Goal: Task Accomplishment & Management: Manage account settings

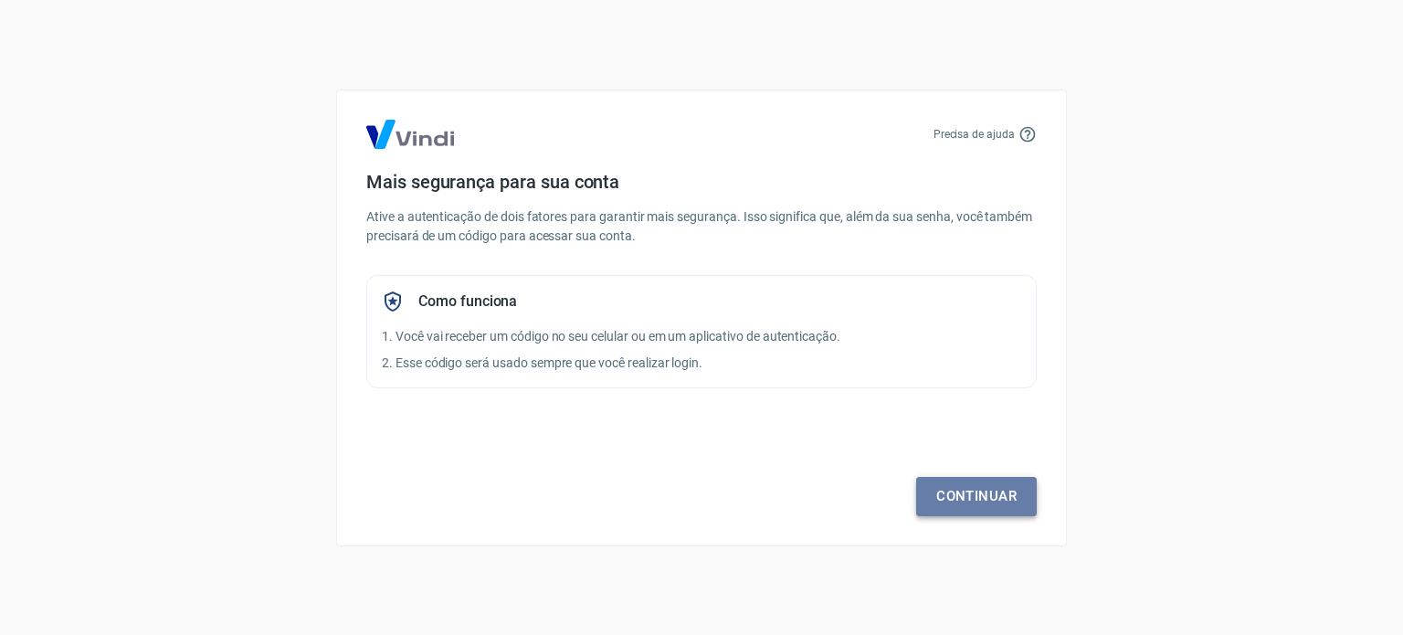
click at [959, 489] on link "Continuar" at bounding box center [976, 496] width 121 height 38
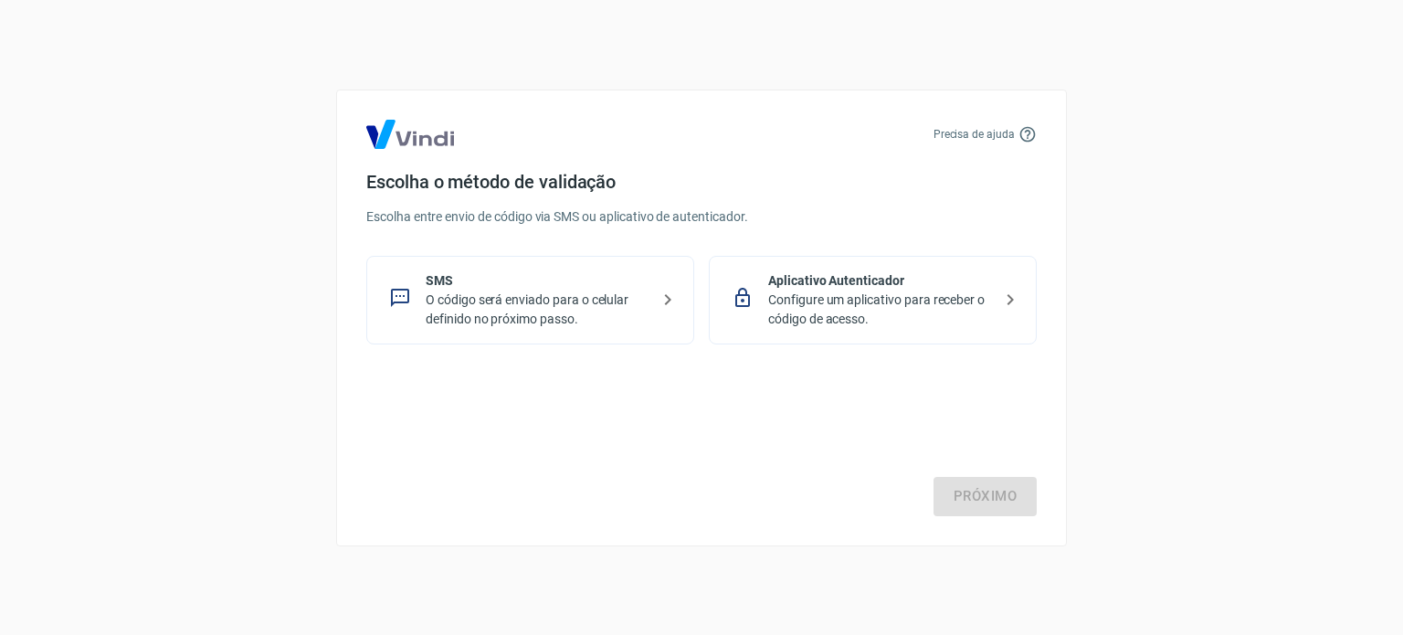
click at [860, 291] on p "Configure um aplicativo para receber o código de acesso." at bounding box center [880, 309] width 224 height 38
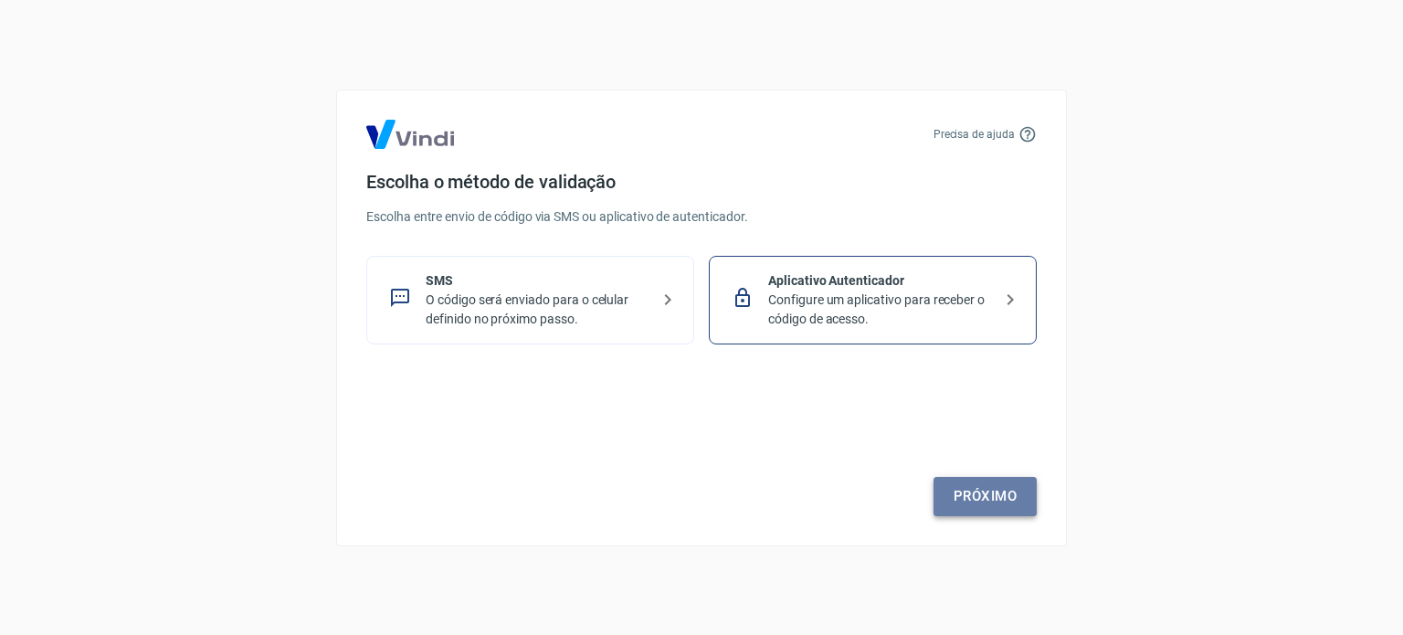
click at [981, 494] on link "Próximo" at bounding box center [984, 496] width 103 height 38
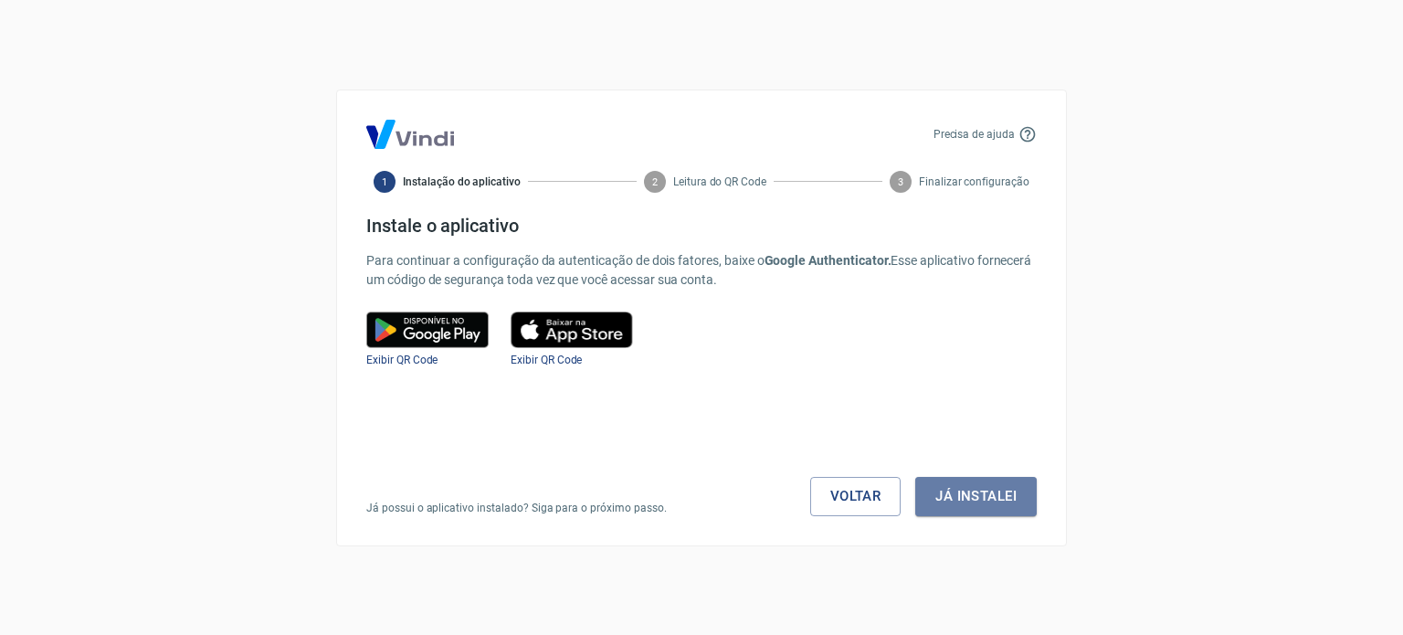
click at [981, 494] on button "Já instalei" at bounding box center [975, 496] width 121 height 38
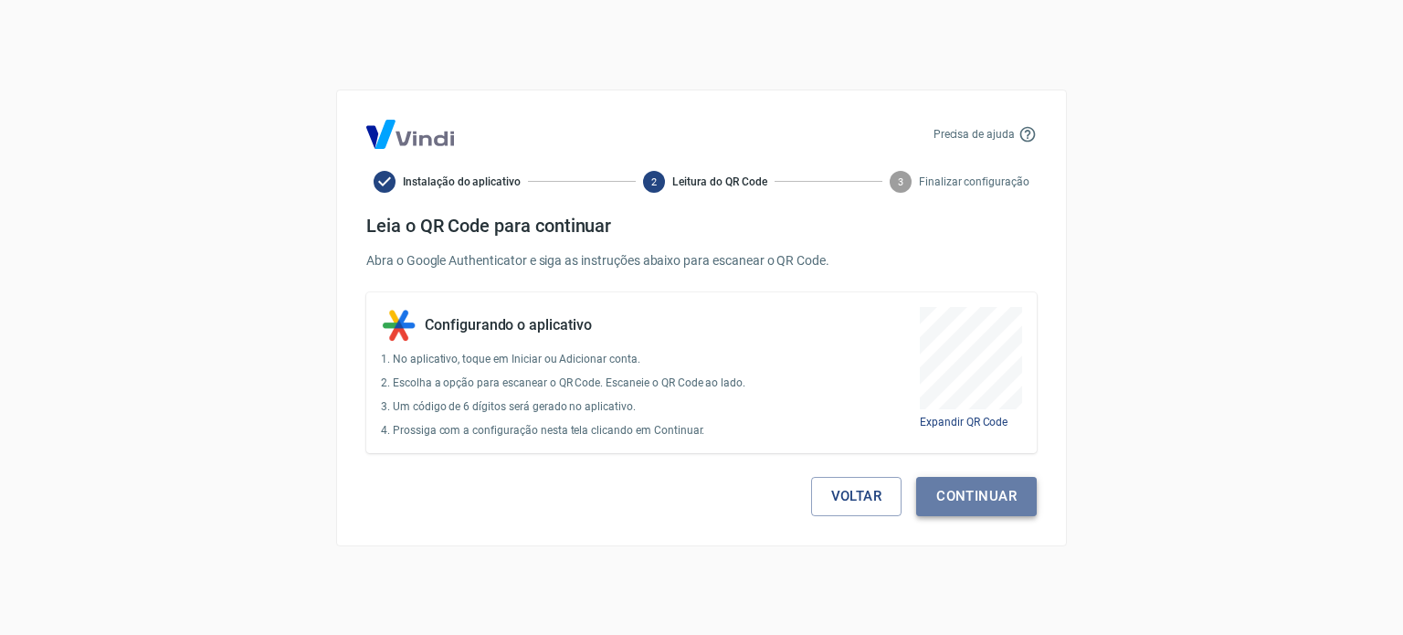
click at [986, 492] on button "Continuar" at bounding box center [976, 496] width 121 height 38
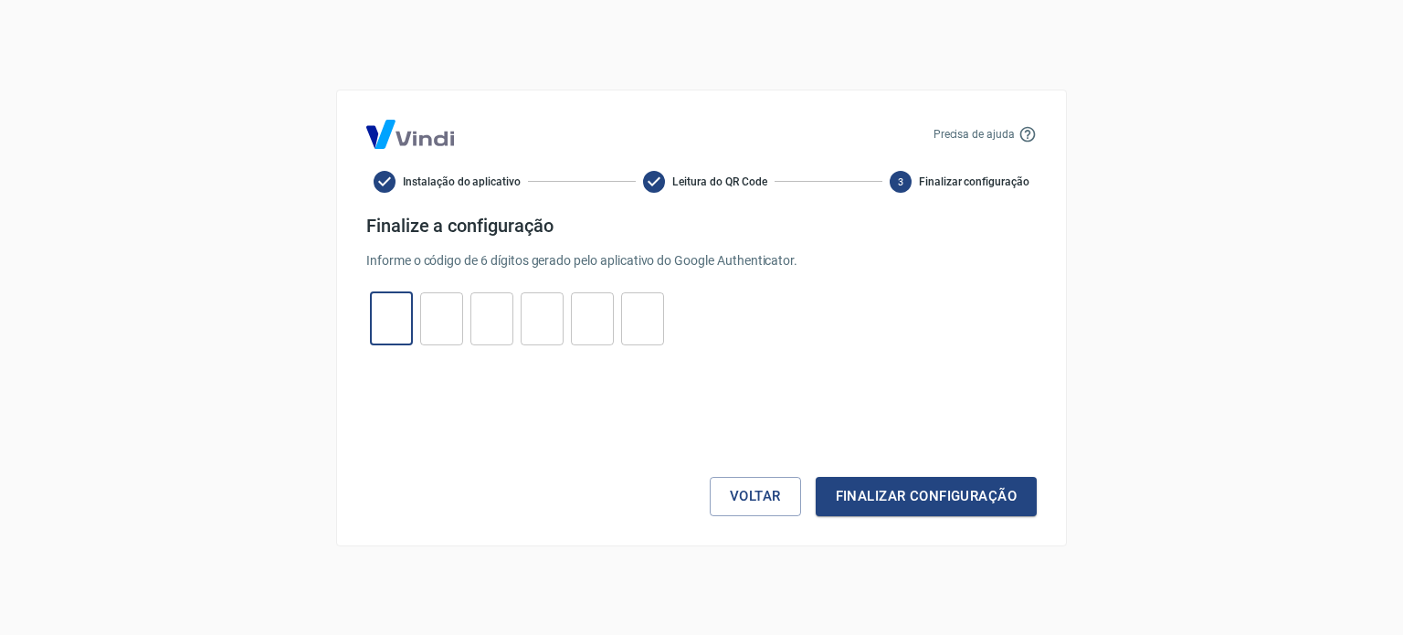
click at [392, 315] on input "tel" at bounding box center [391, 318] width 43 height 39
type input "0"
type input "2"
type input "1"
type input "0"
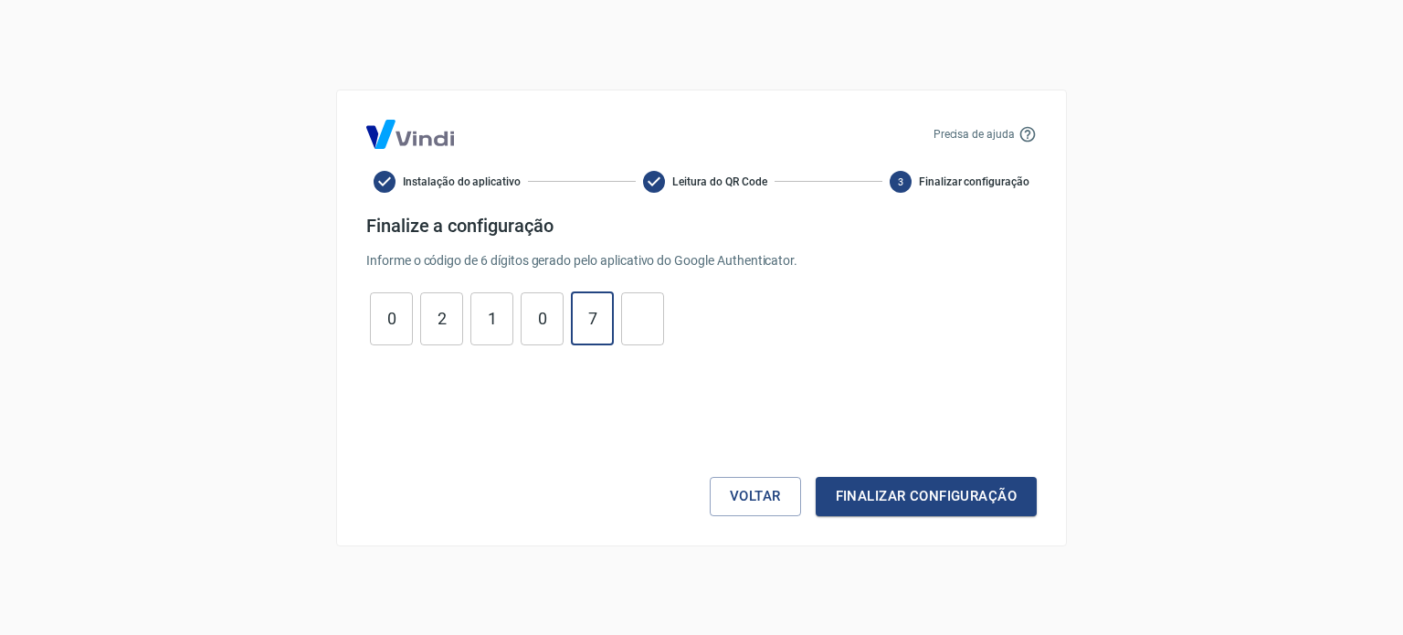
type input "7"
type input "3"
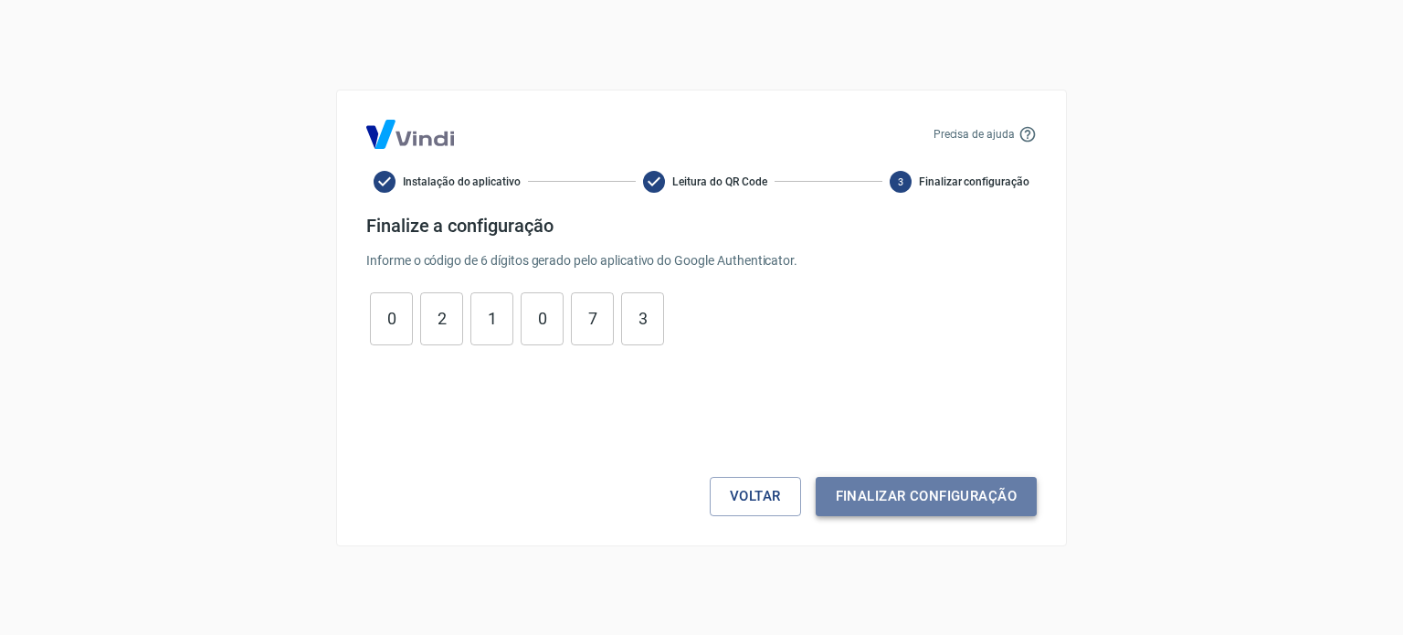
click at [910, 496] on button "Finalizar configuração" at bounding box center [925, 496] width 221 height 38
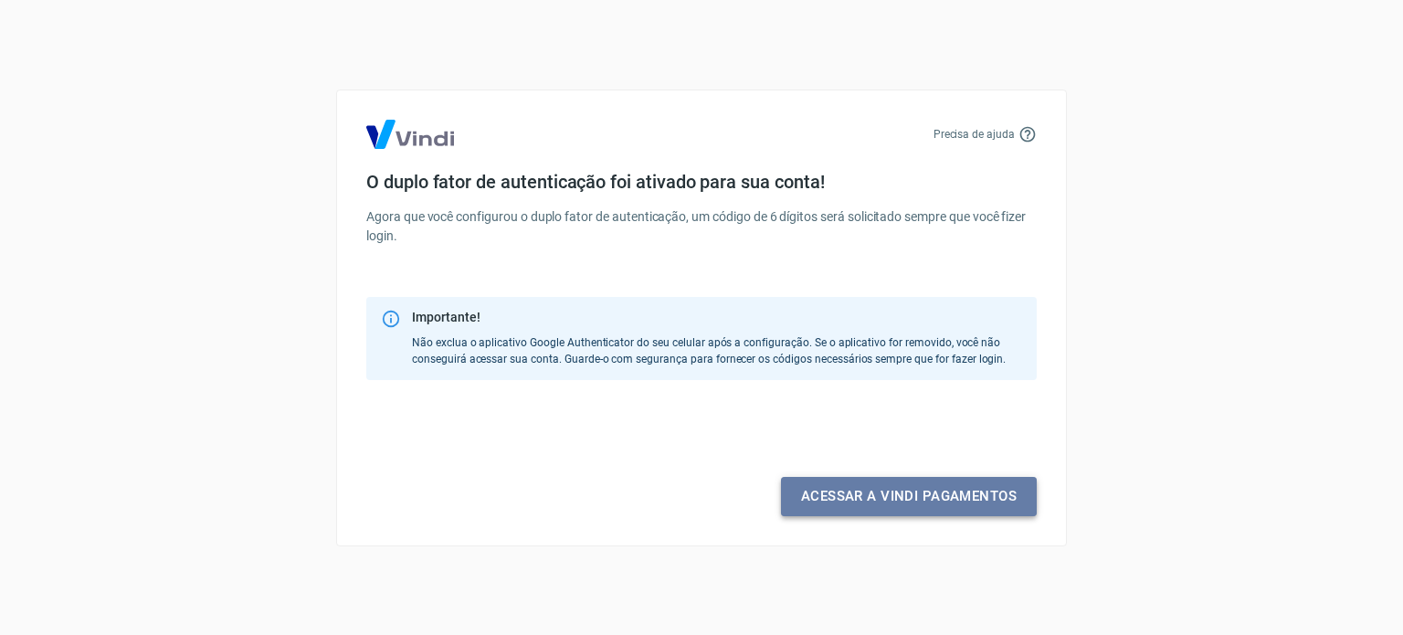
click at [942, 496] on link "Acessar a Vindi pagamentos" at bounding box center [909, 496] width 256 height 38
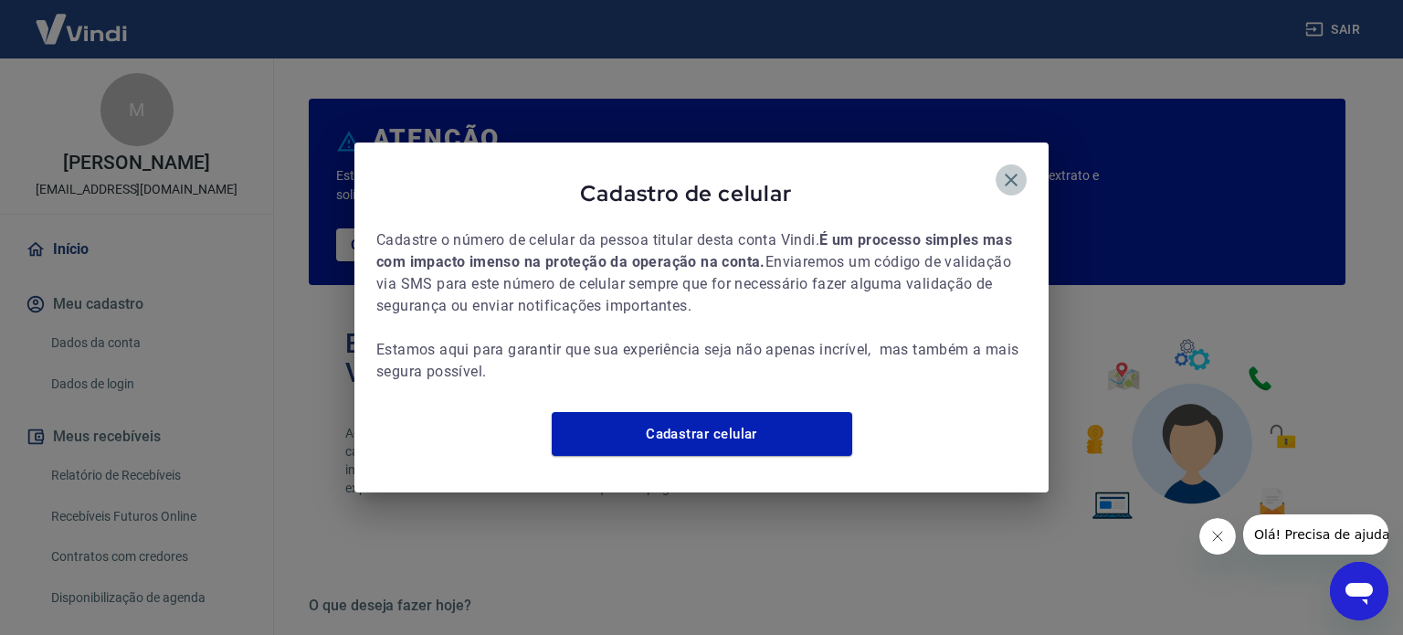
click at [1012, 169] on icon "button" at bounding box center [1011, 180] width 22 height 22
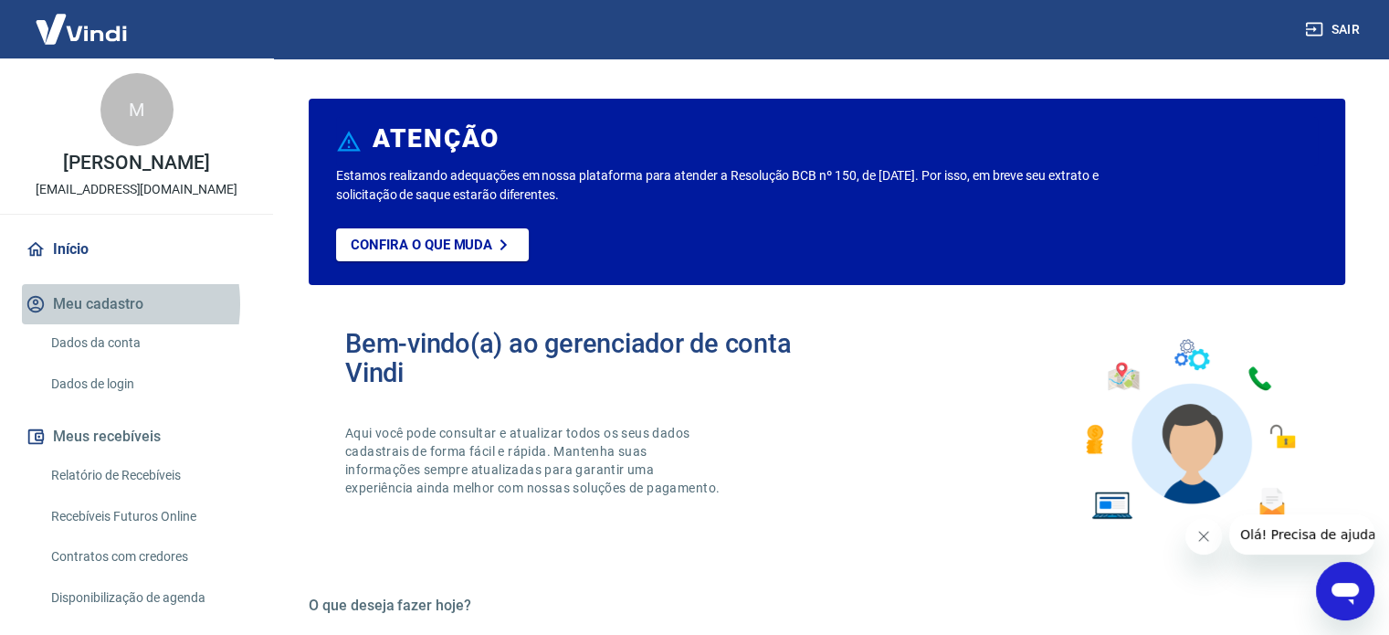
click at [89, 323] on button "Meu cadastro" at bounding box center [136, 304] width 229 height 40
click at [99, 358] on link "Dados da conta" at bounding box center [147, 342] width 207 height 37
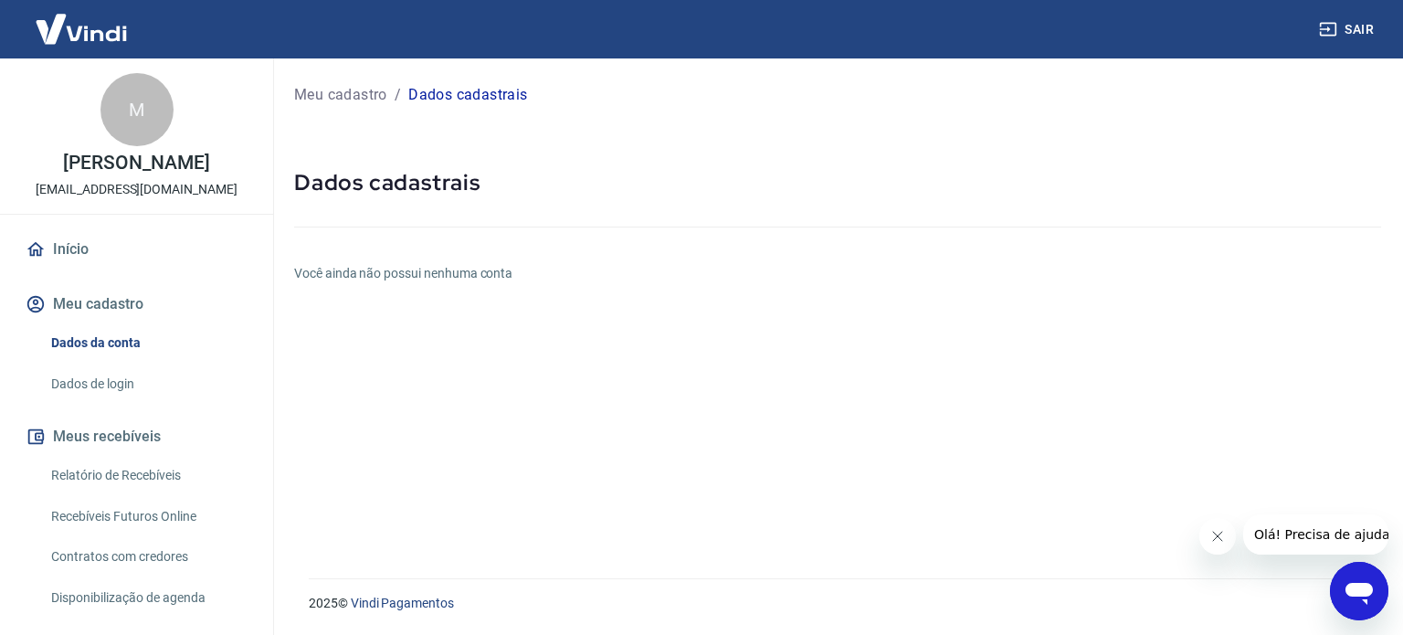
click at [1212, 540] on icon "Fechar mensagem da empresa" at bounding box center [1216, 535] width 9 height 9
click at [131, 167] on p "MARCIO MATHIAS GOMES" at bounding box center [136, 162] width 146 height 19
click at [126, 98] on div "M" at bounding box center [136, 109] width 73 height 73
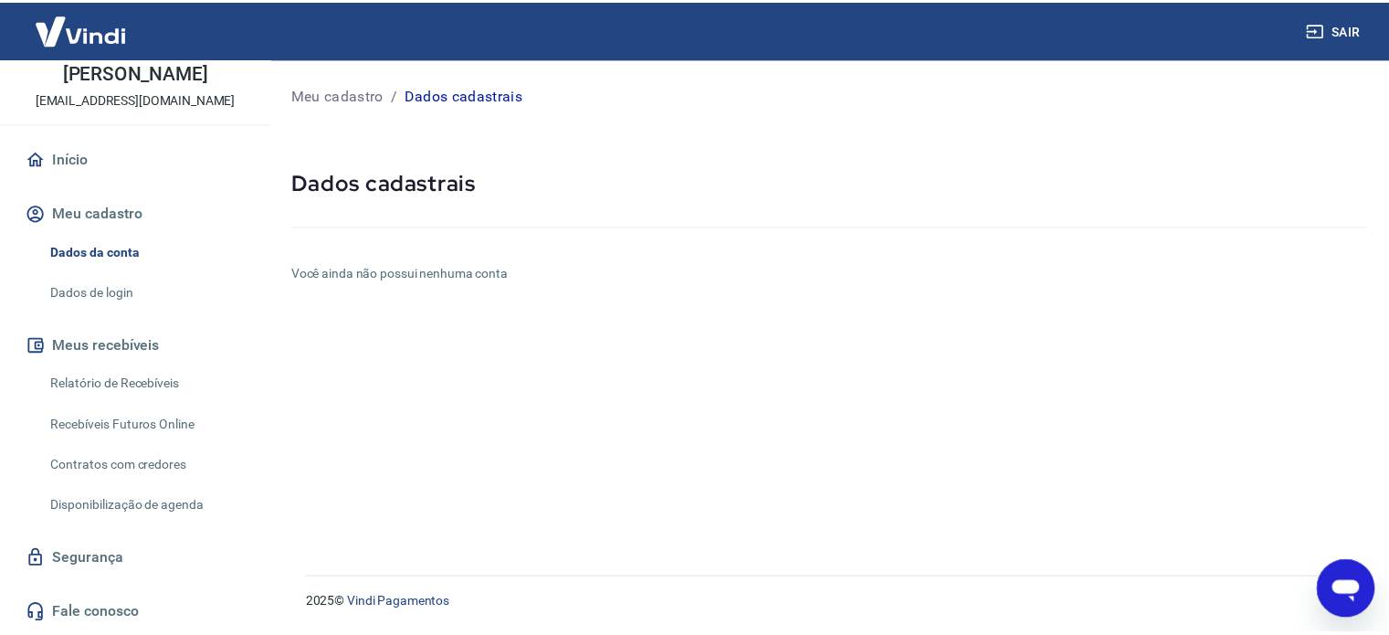
scroll to position [110, 0]
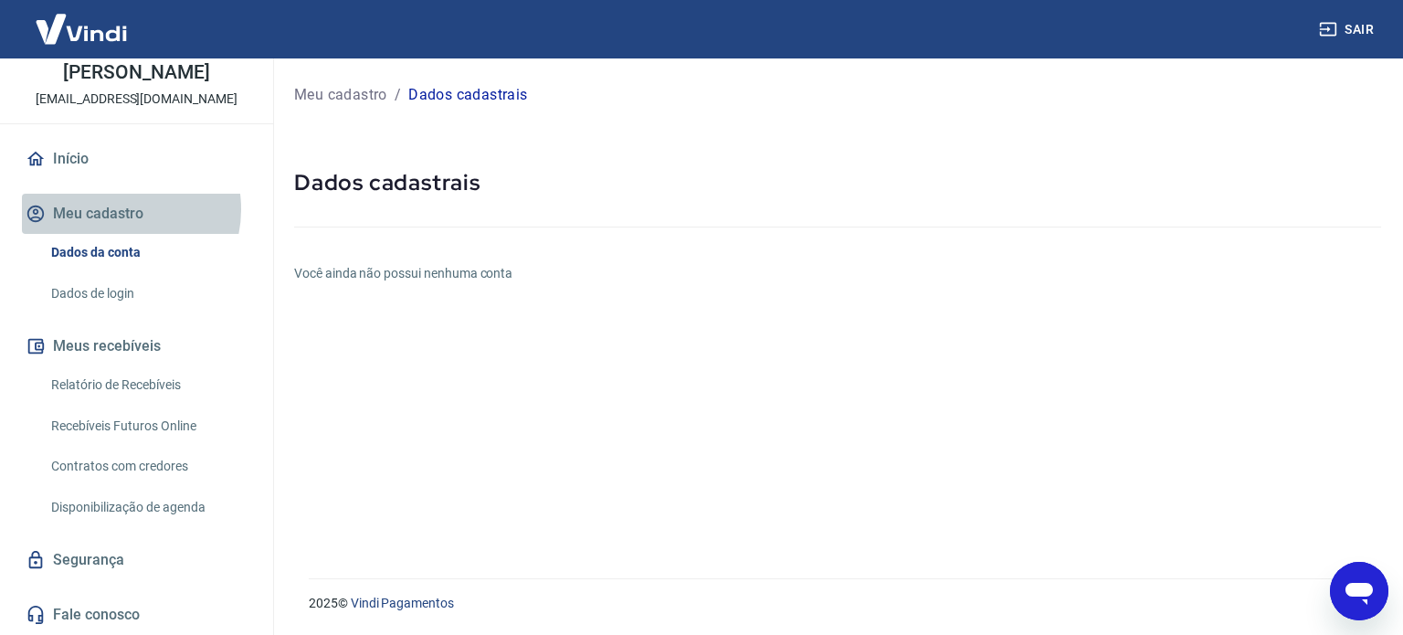
click at [115, 209] on button "Meu cadastro" at bounding box center [136, 214] width 229 height 40
click at [473, 94] on p "Dados cadastrais" at bounding box center [467, 95] width 119 height 22
click at [130, 103] on p "[EMAIL_ADDRESS][DOMAIN_NAME]" at bounding box center [137, 98] width 202 height 19
click at [85, 212] on button "Meu cadastro" at bounding box center [136, 214] width 229 height 40
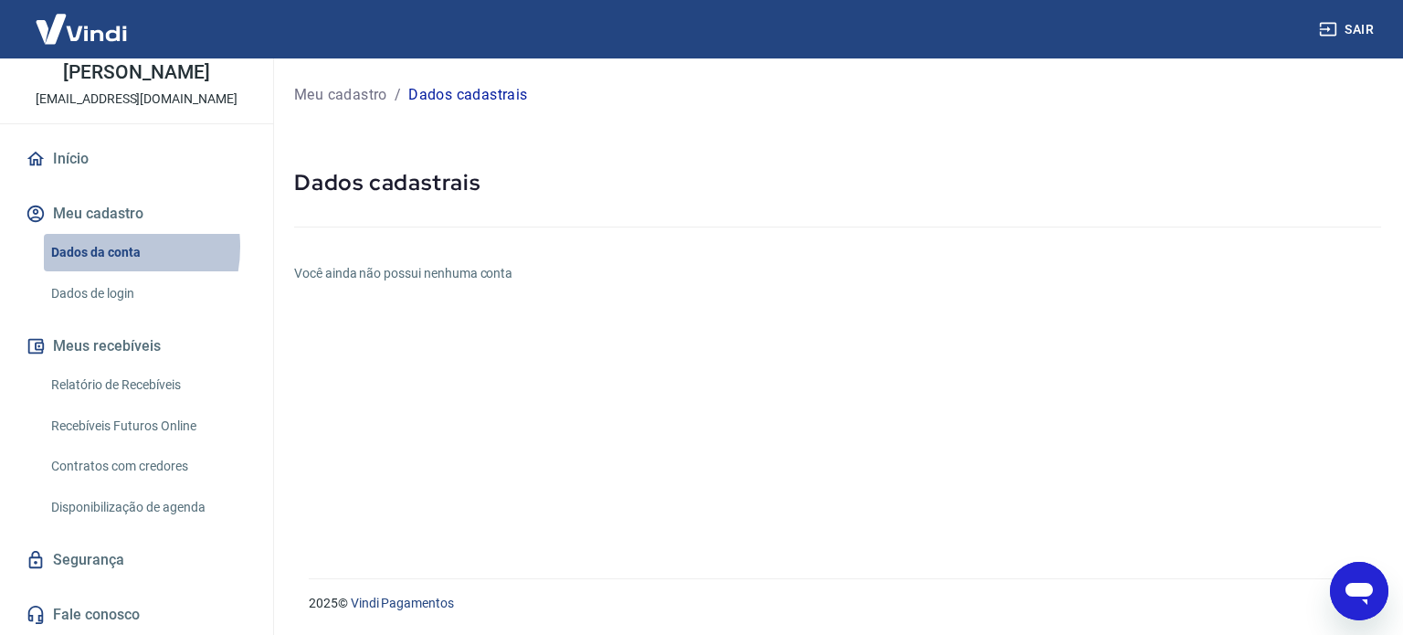
click at [90, 247] on link "Dados da conta" at bounding box center [147, 252] width 207 height 37
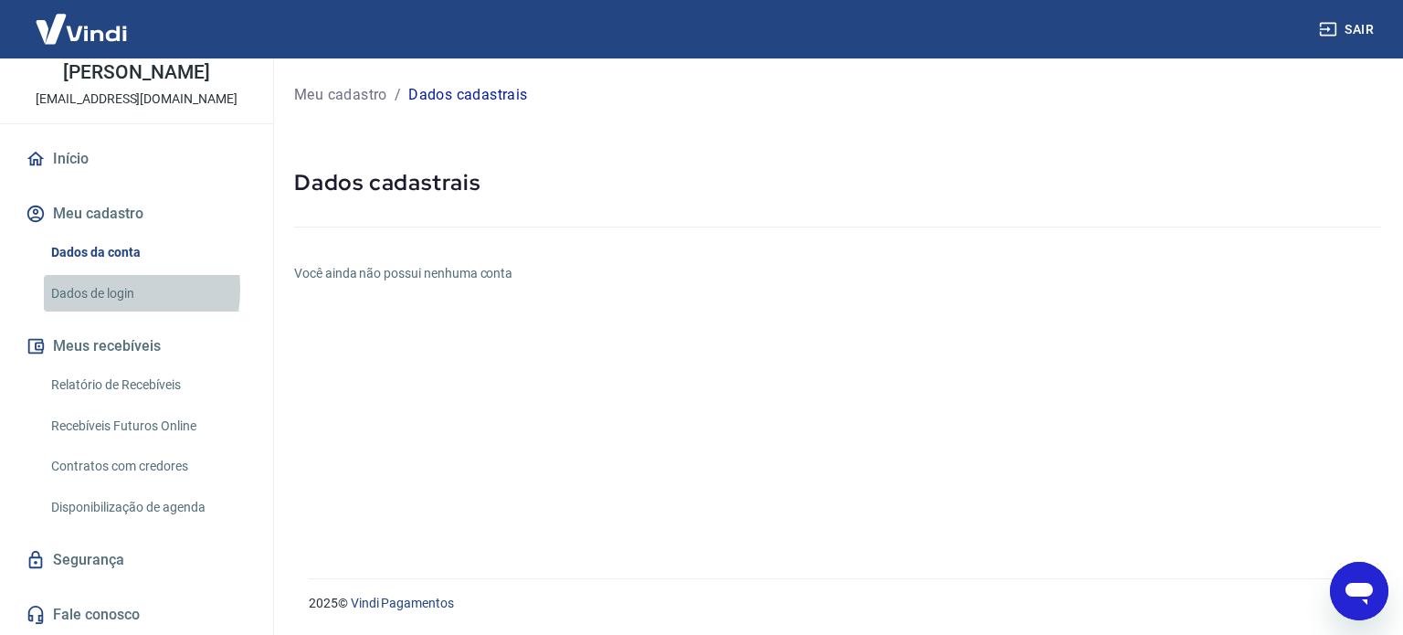
click at [91, 289] on link "Dados de login" at bounding box center [147, 293] width 207 height 37
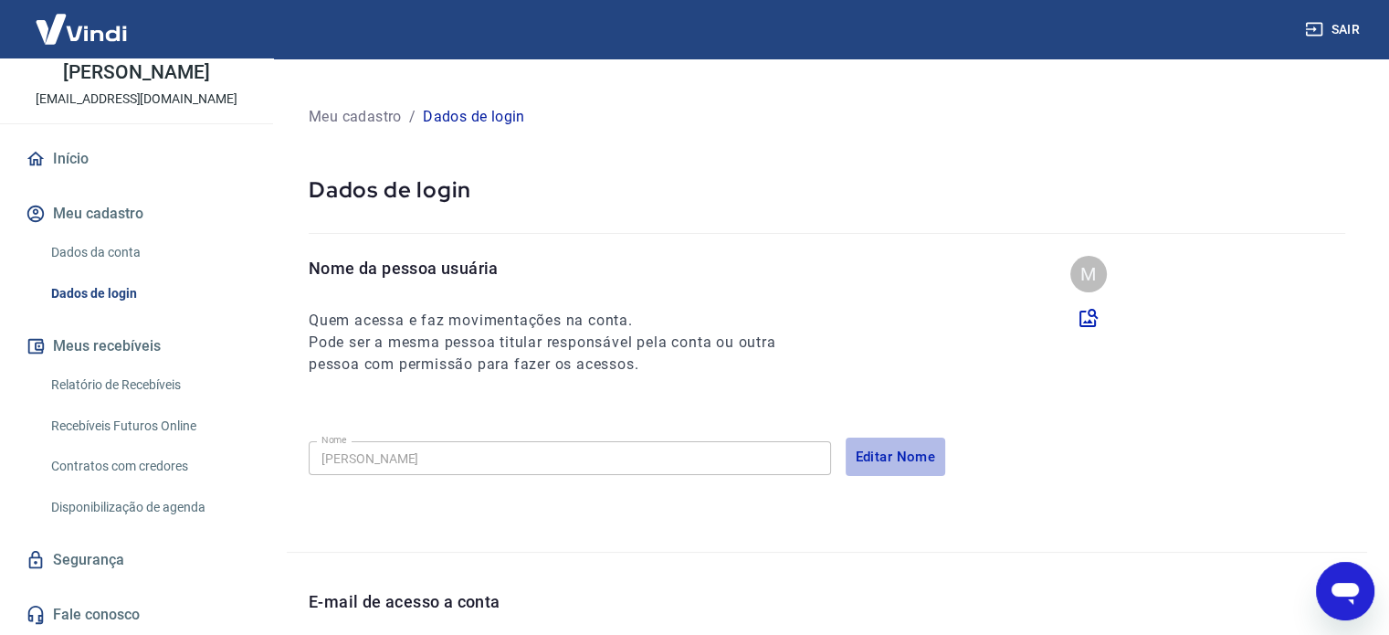
click at [903, 454] on button "Editar Nome" at bounding box center [896, 456] width 100 height 38
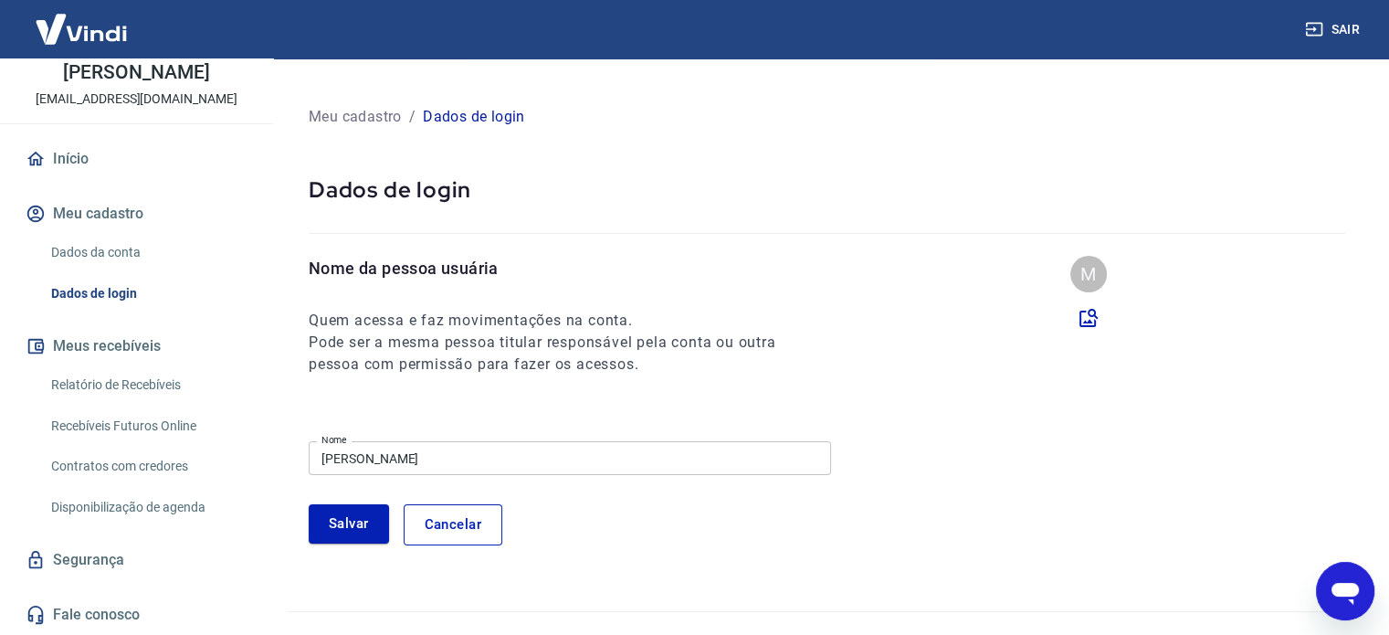
click at [725, 463] on input "MARCIO MATHIAS GOMES" at bounding box center [570, 458] width 522 height 34
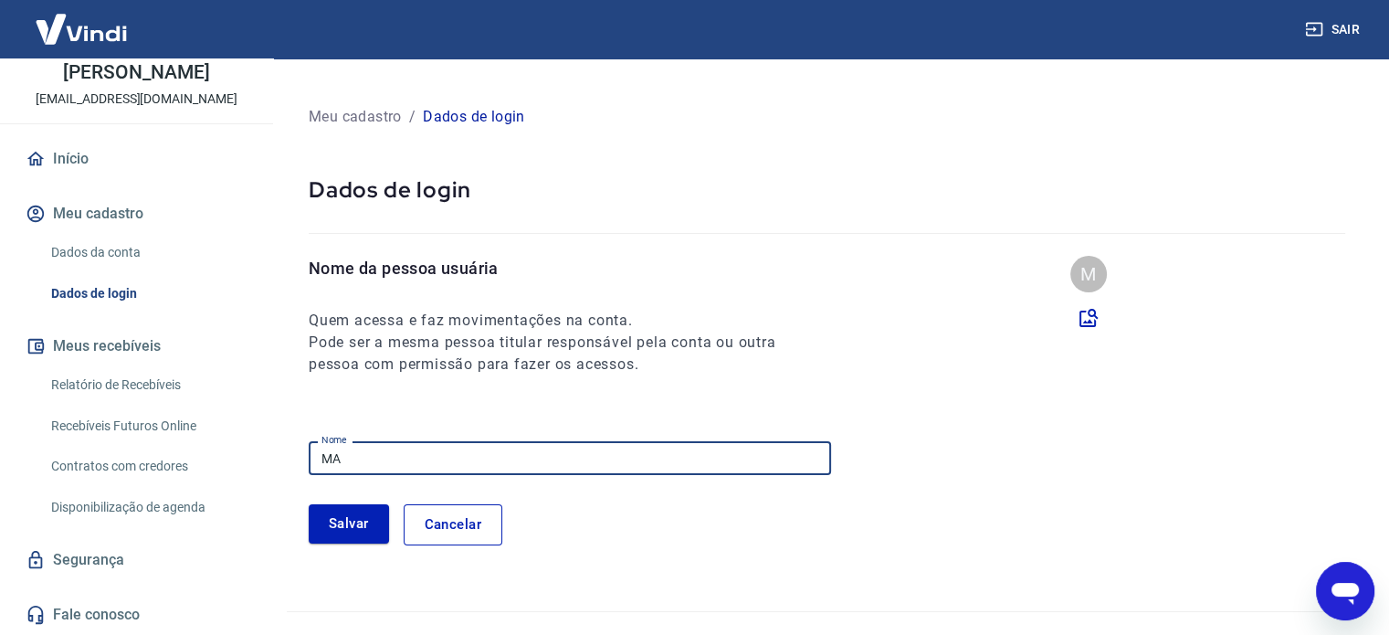
type input "M"
type input "[PERSON_NAME]"
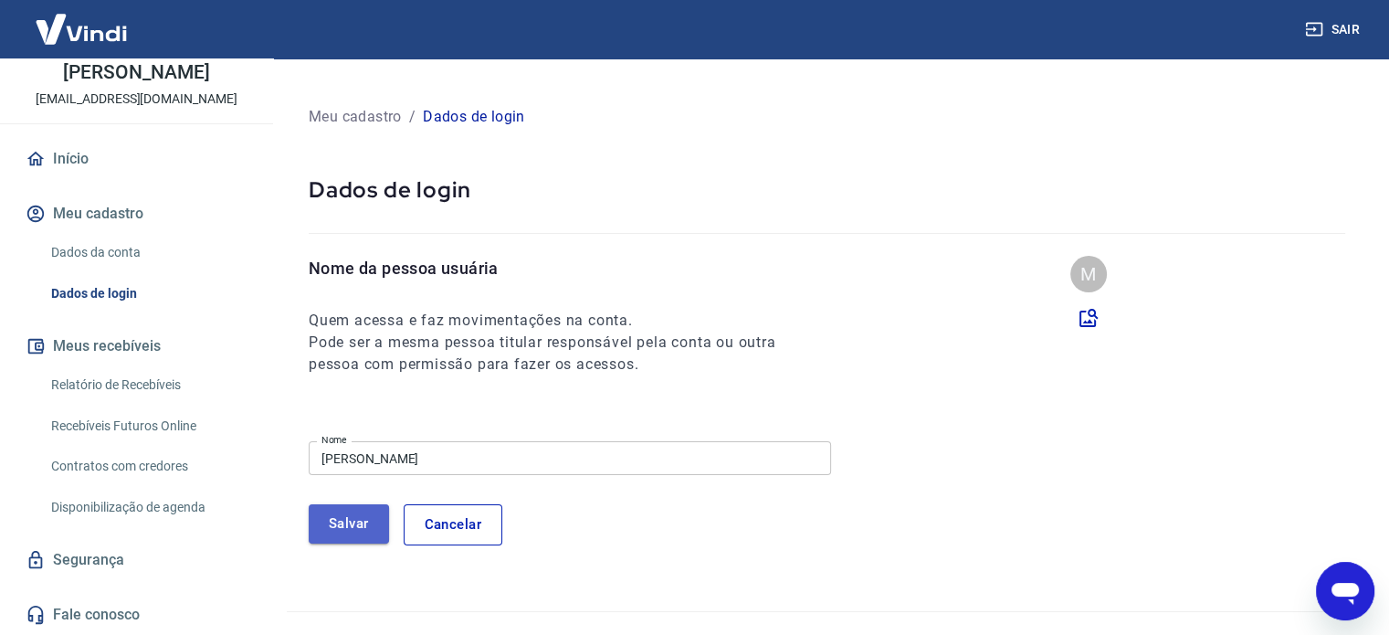
click at [350, 518] on button "Salvar" at bounding box center [349, 523] width 80 height 38
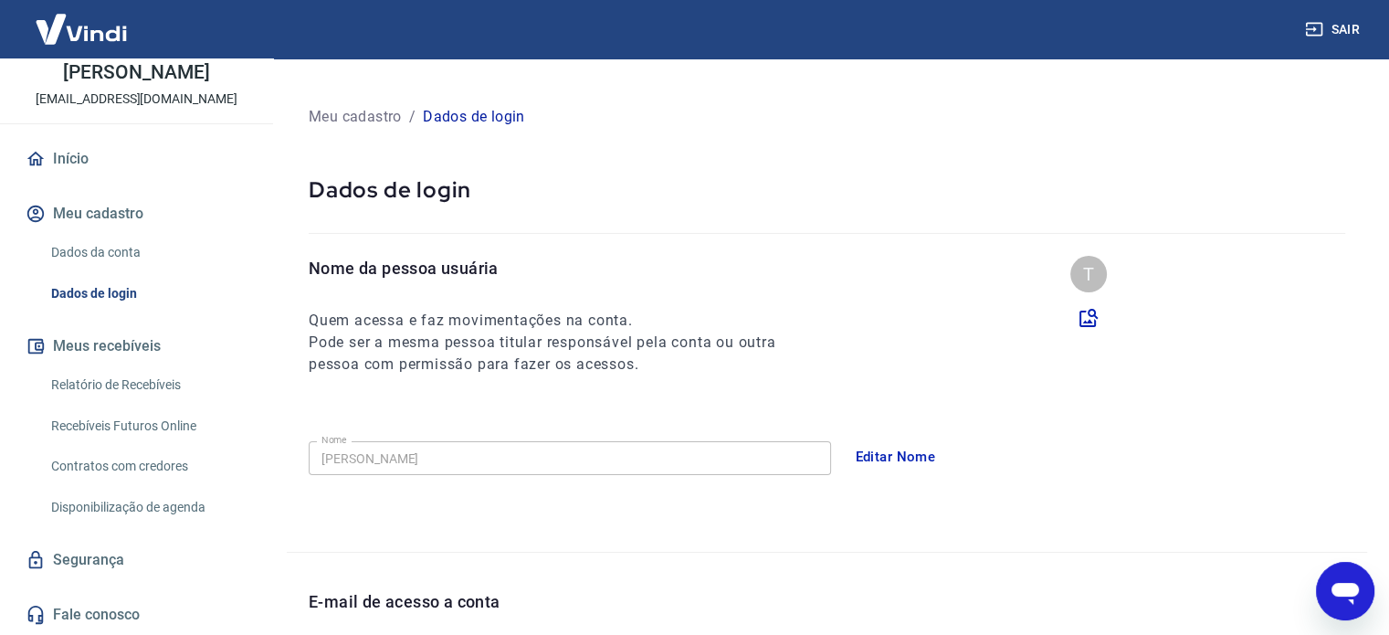
scroll to position [89, 0]
click at [476, 552] on hr at bounding box center [827, 552] width 1080 height 1
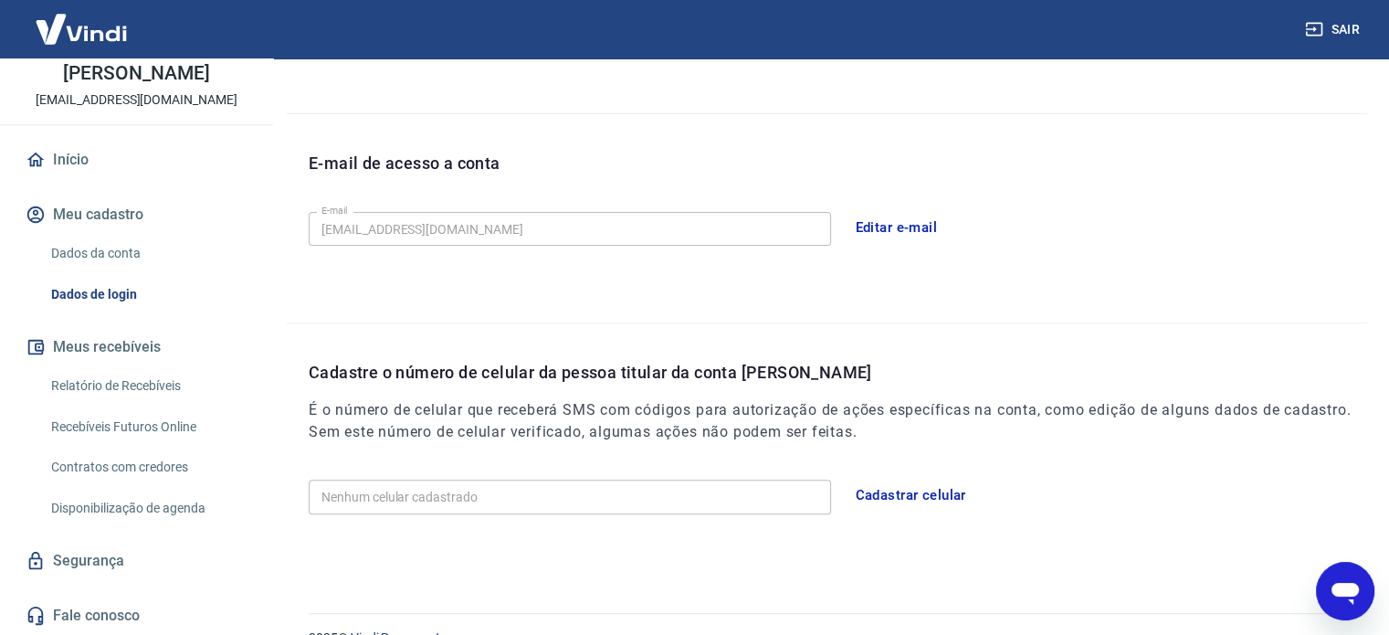
scroll to position [471, 0]
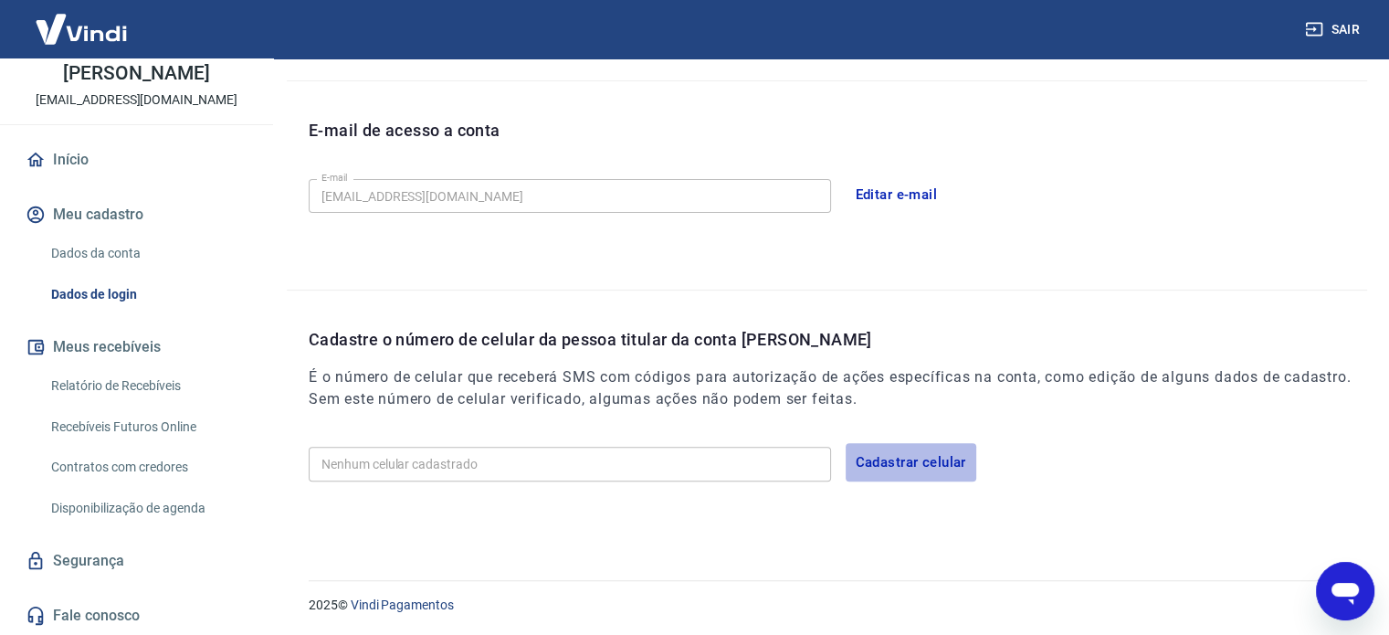
click at [918, 459] on button "Cadastrar celular" at bounding box center [911, 462] width 131 height 38
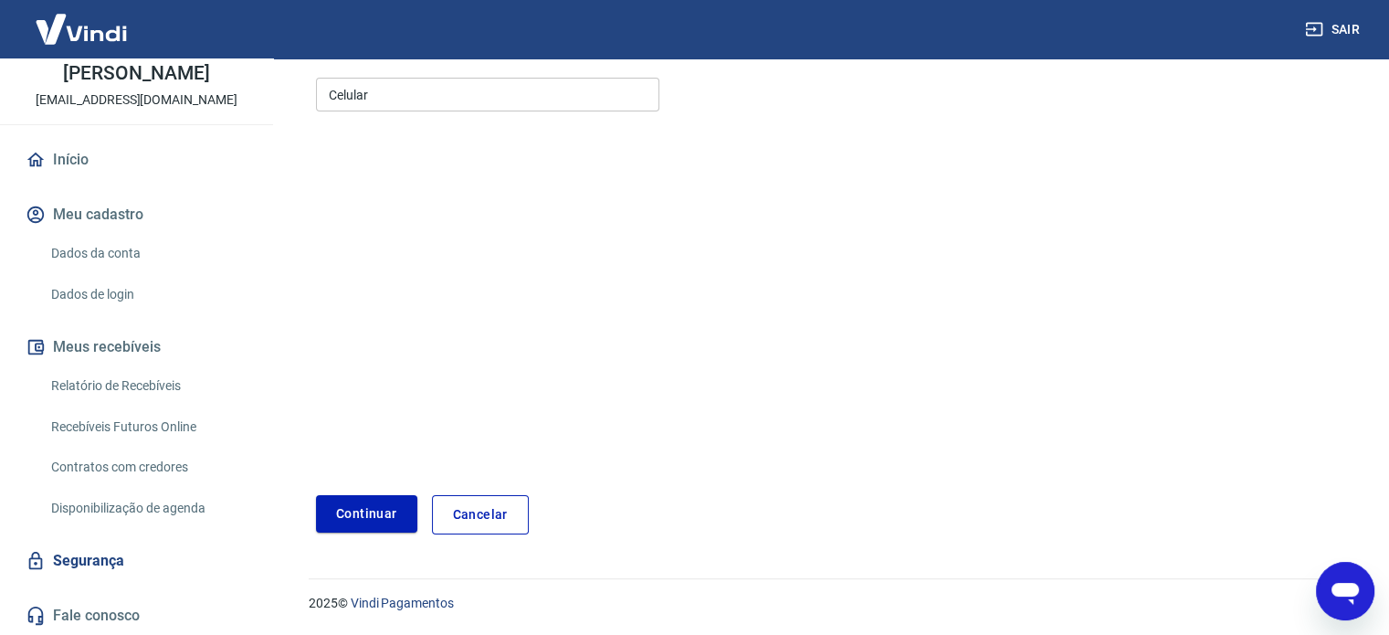
scroll to position [229, 0]
click at [369, 89] on input "Celular" at bounding box center [487, 96] width 343 height 34
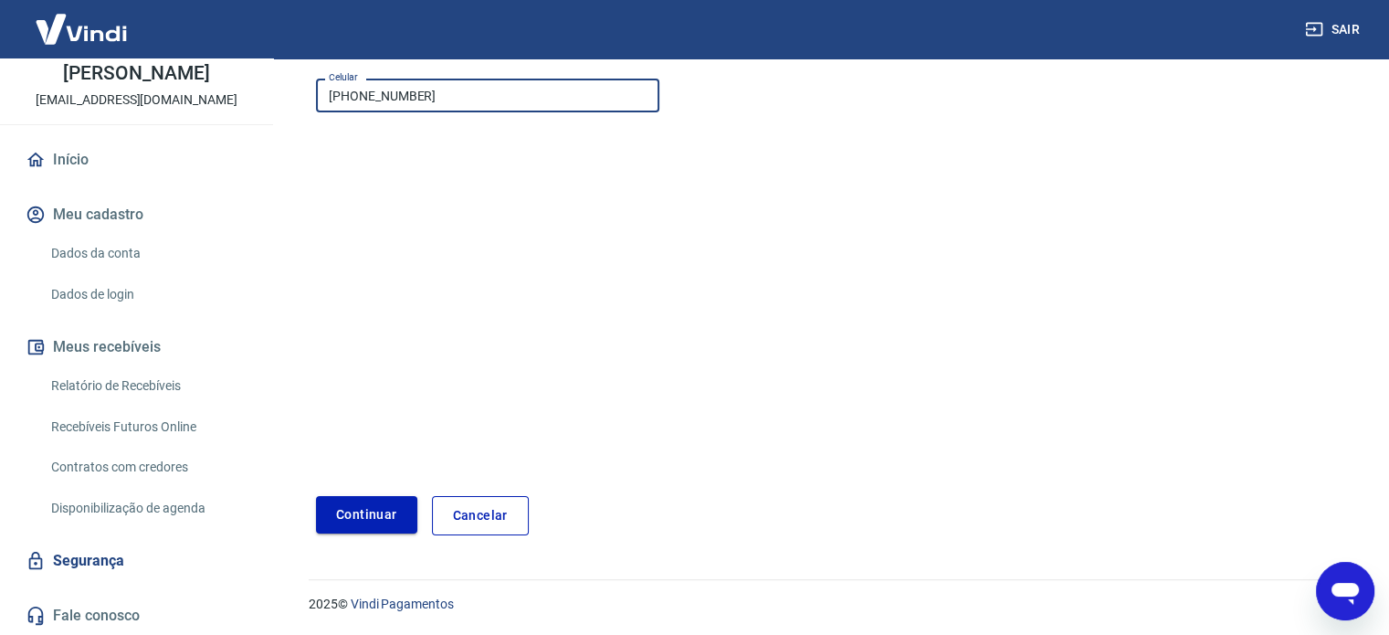
type input "[PHONE_NUMBER]"
click at [373, 510] on button "Continuar" at bounding box center [366, 514] width 101 height 37
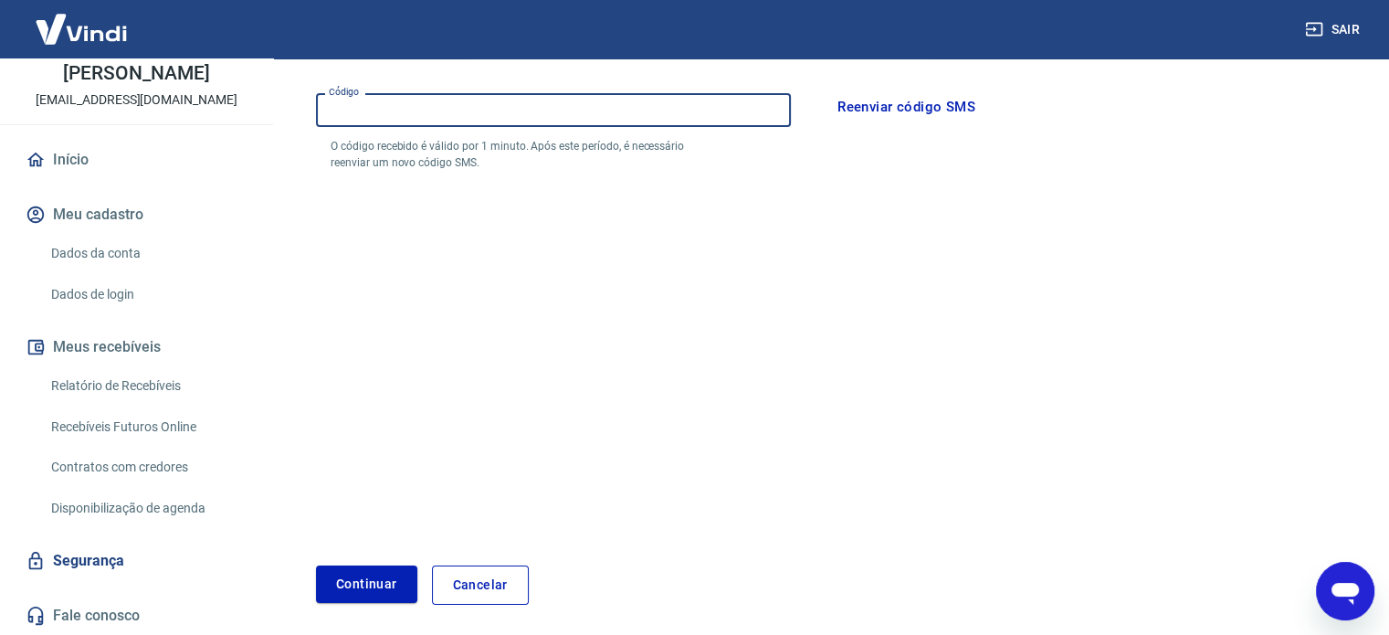
click at [453, 103] on input "Código" at bounding box center [553, 110] width 475 height 34
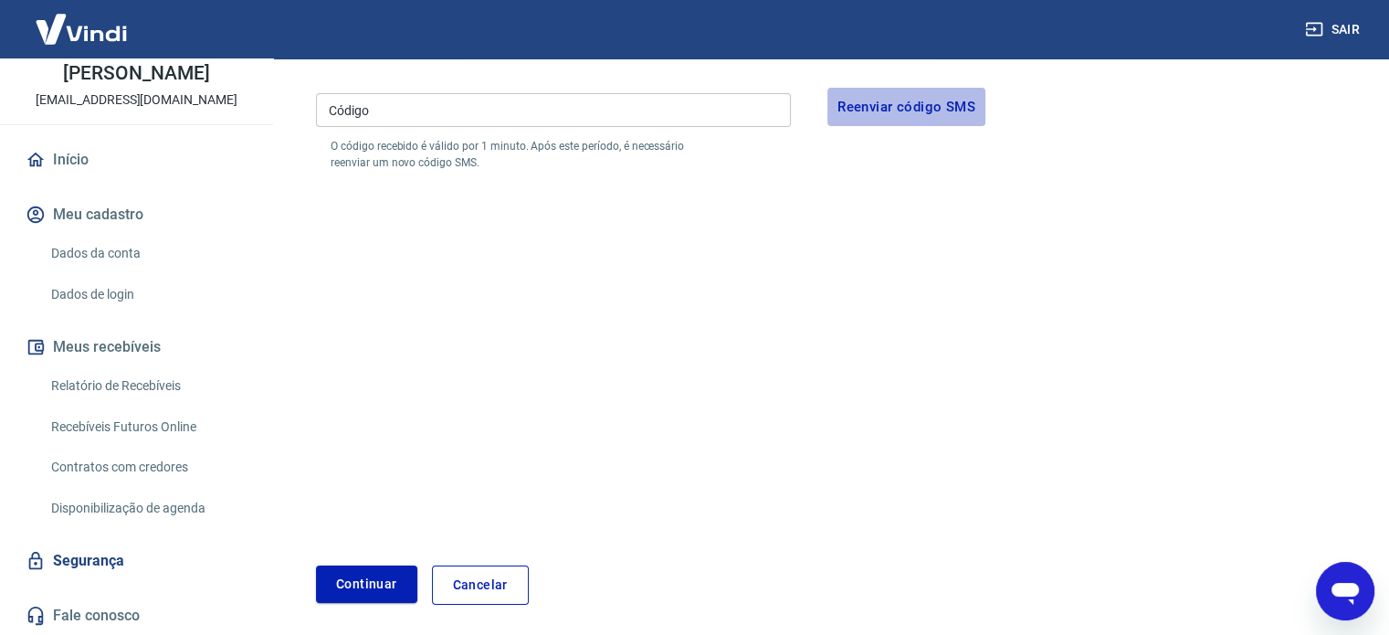
click at [925, 98] on button "Reenviar código SMS" at bounding box center [906, 107] width 158 height 38
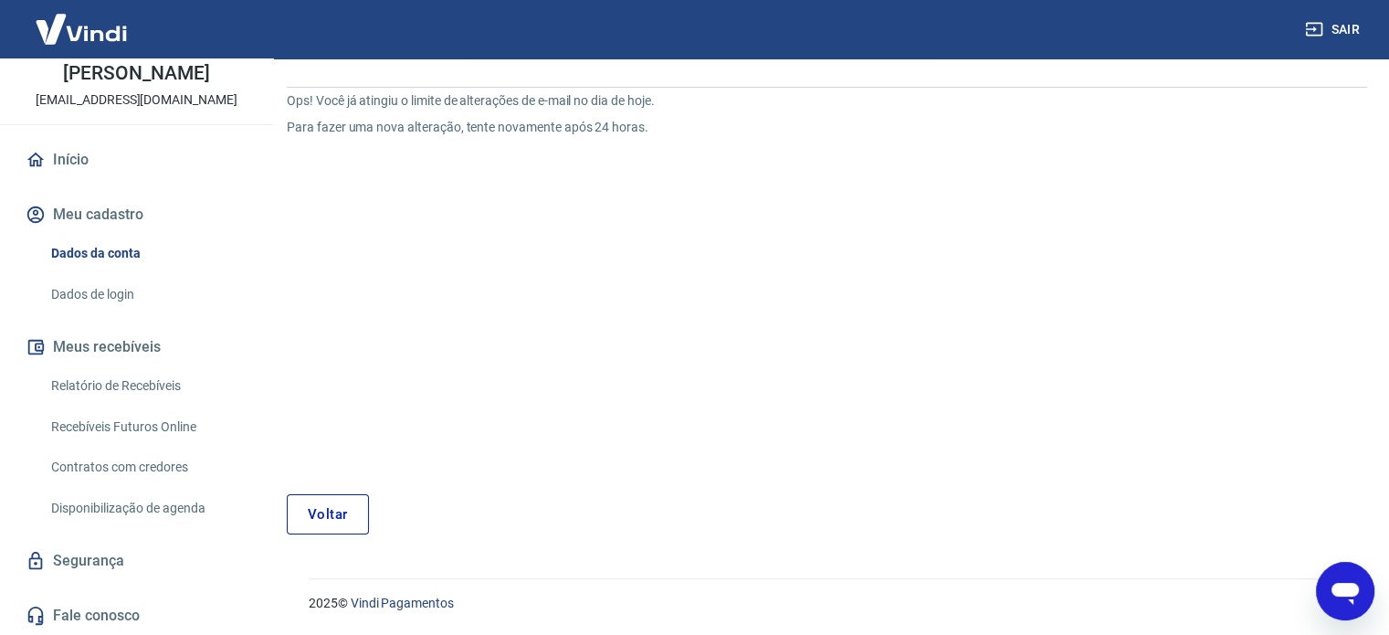
scroll to position [69, 0]
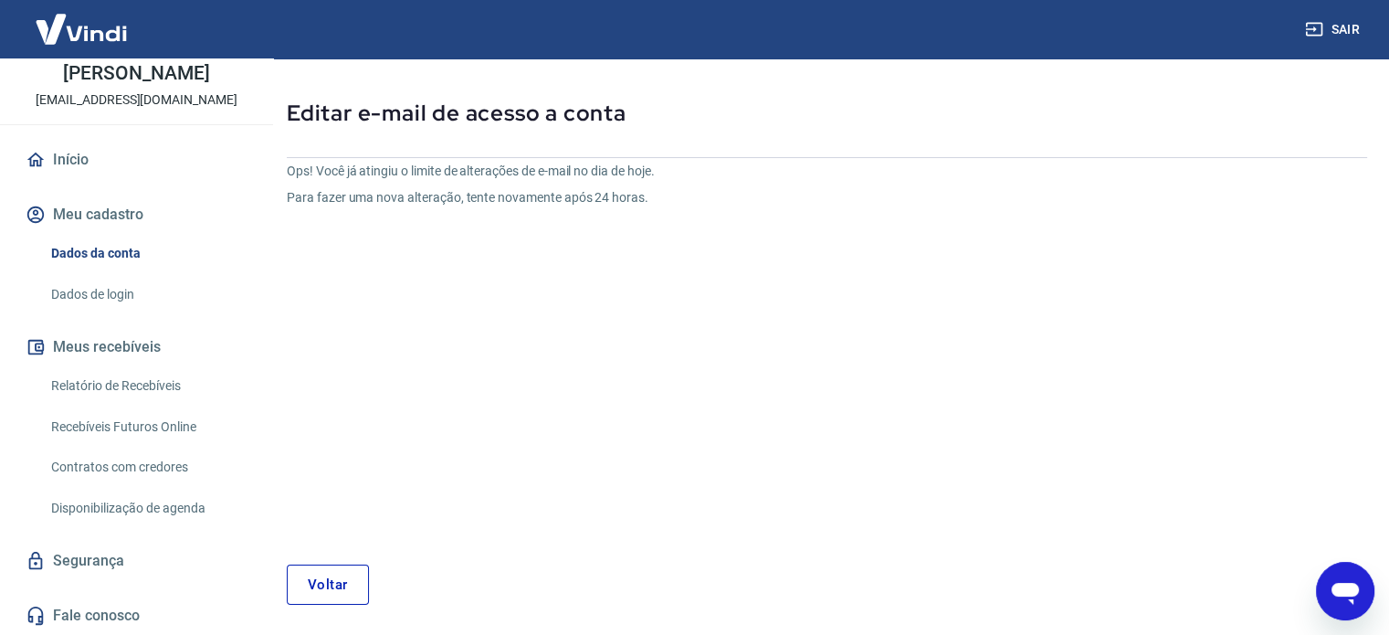
click at [321, 575] on link "Voltar" at bounding box center [328, 584] width 82 height 40
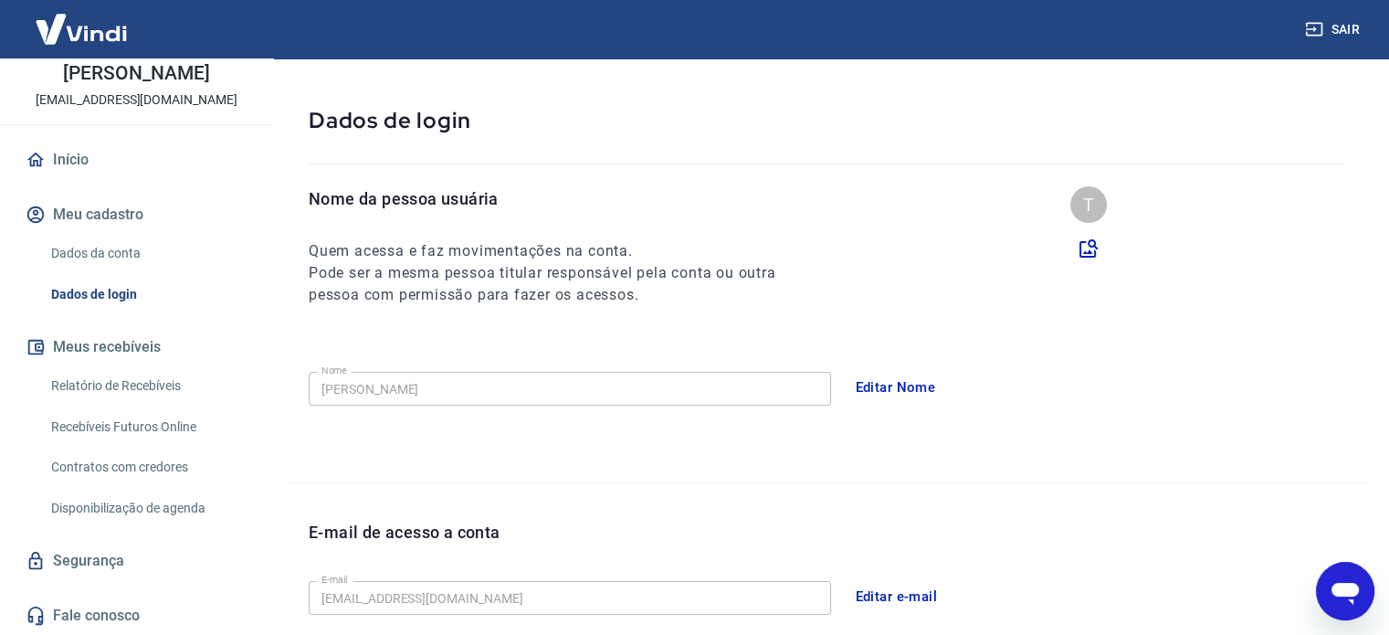
scroll to position [402, 0]
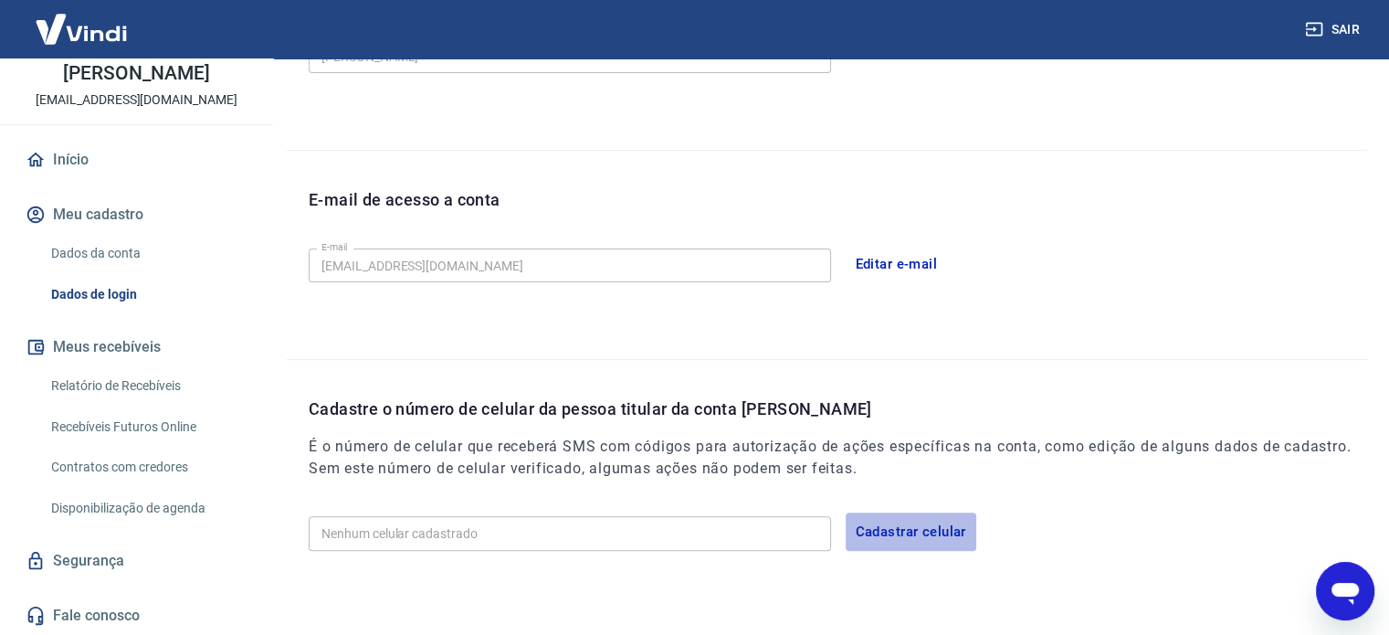
click at [896, 528] on button "Cadastrar celular" at bounding box center [911, 531] width 131 height 38
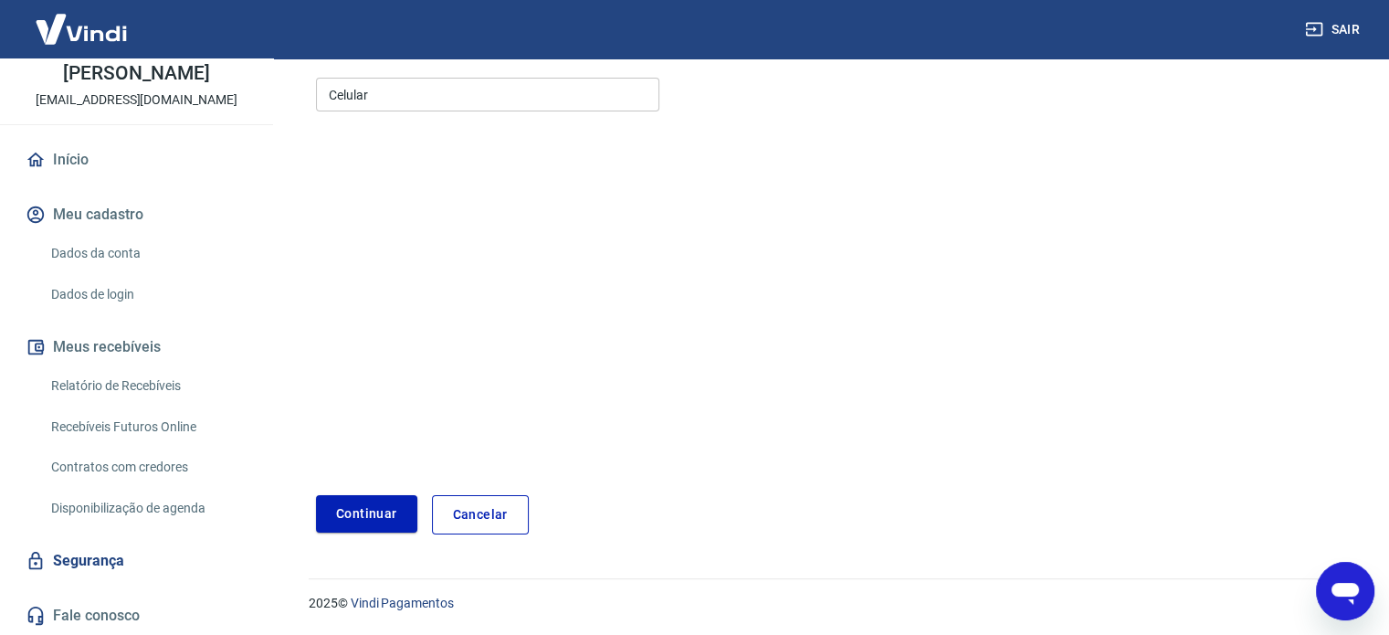
scroll to position [160, 0]
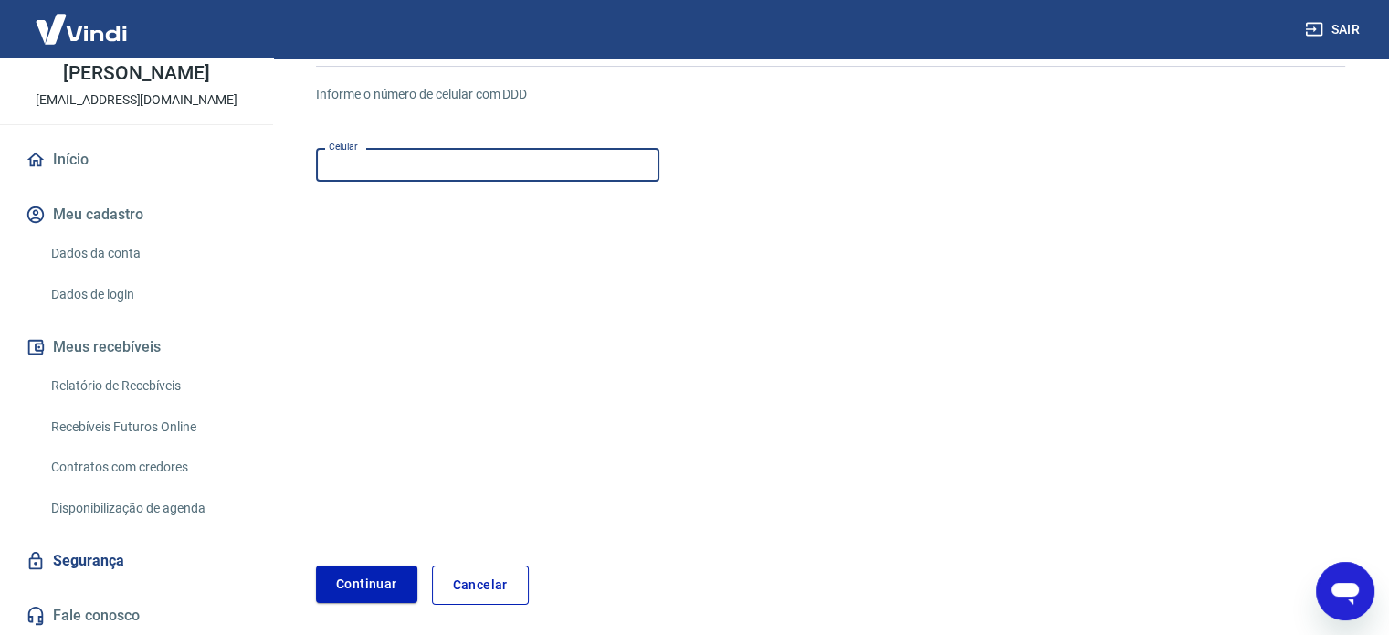
click at [393, 160] on input "Celular" at bounding box center [487, 165] width 343 height 34
type input "[PHONE_NUMBER]"
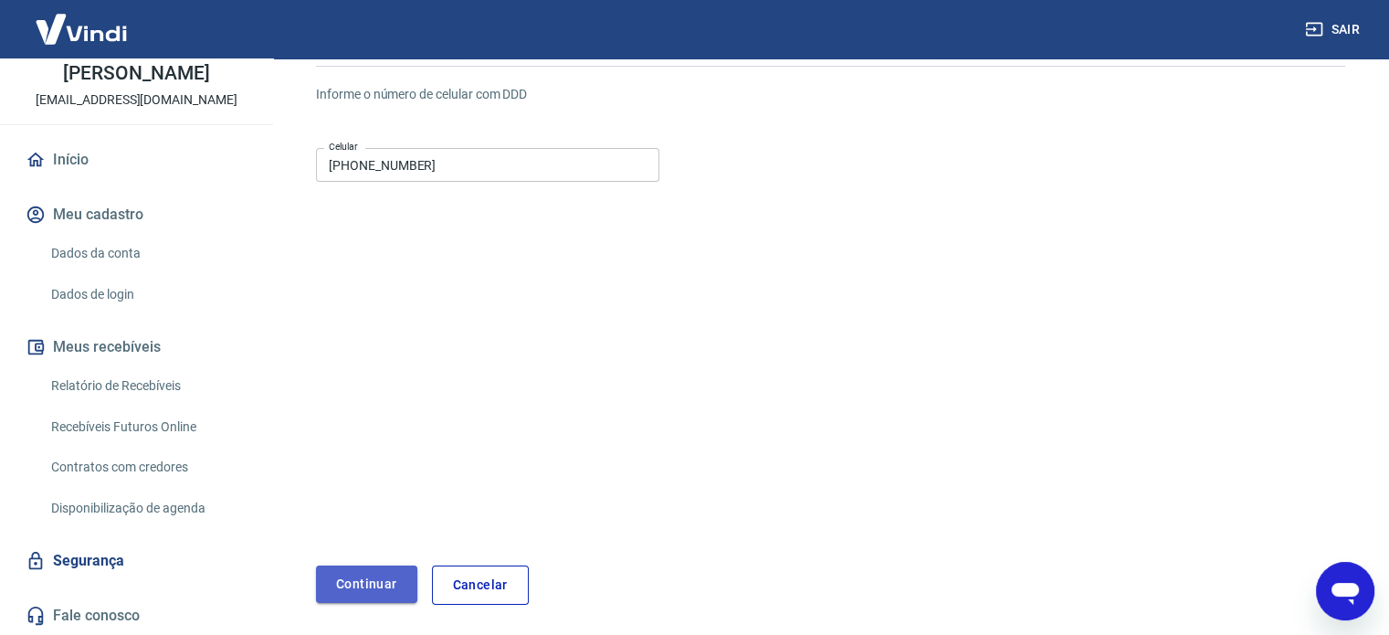
click at [360, 584] on button "Continuar" at bounding box center [366, 583] width 101 height 37
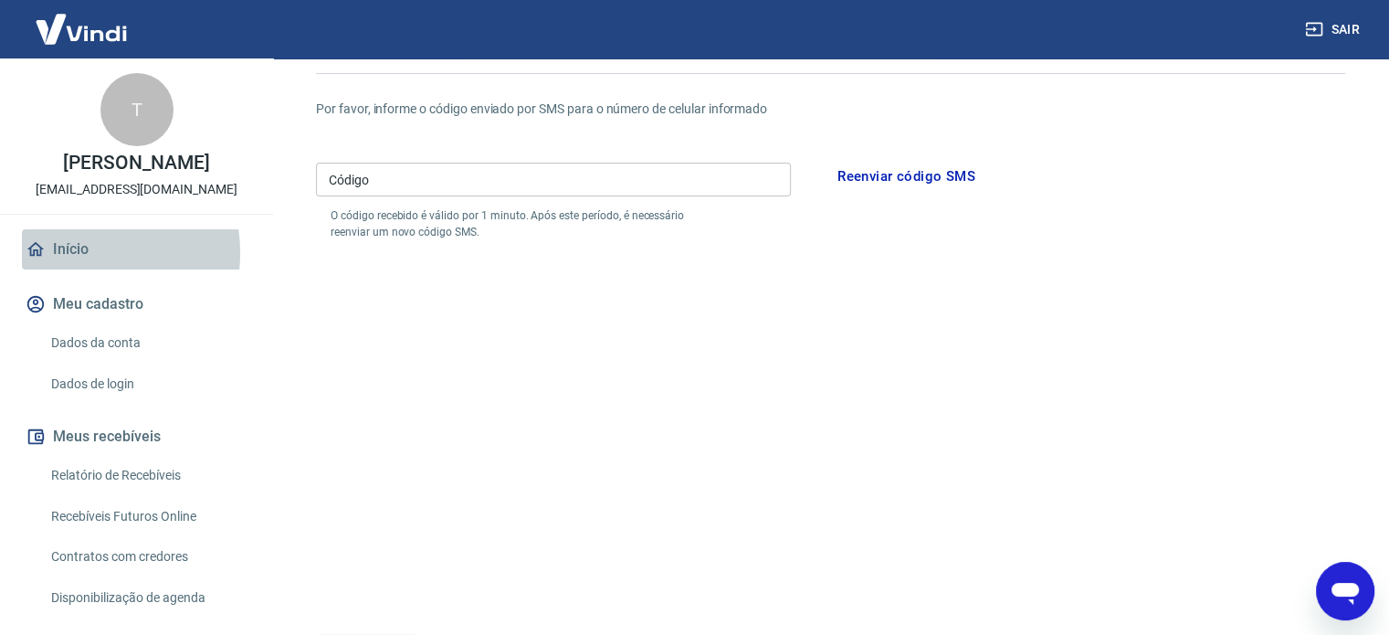
click at [67, 253] on link "Início" at bounding box center [136, 249] width 229 height 40
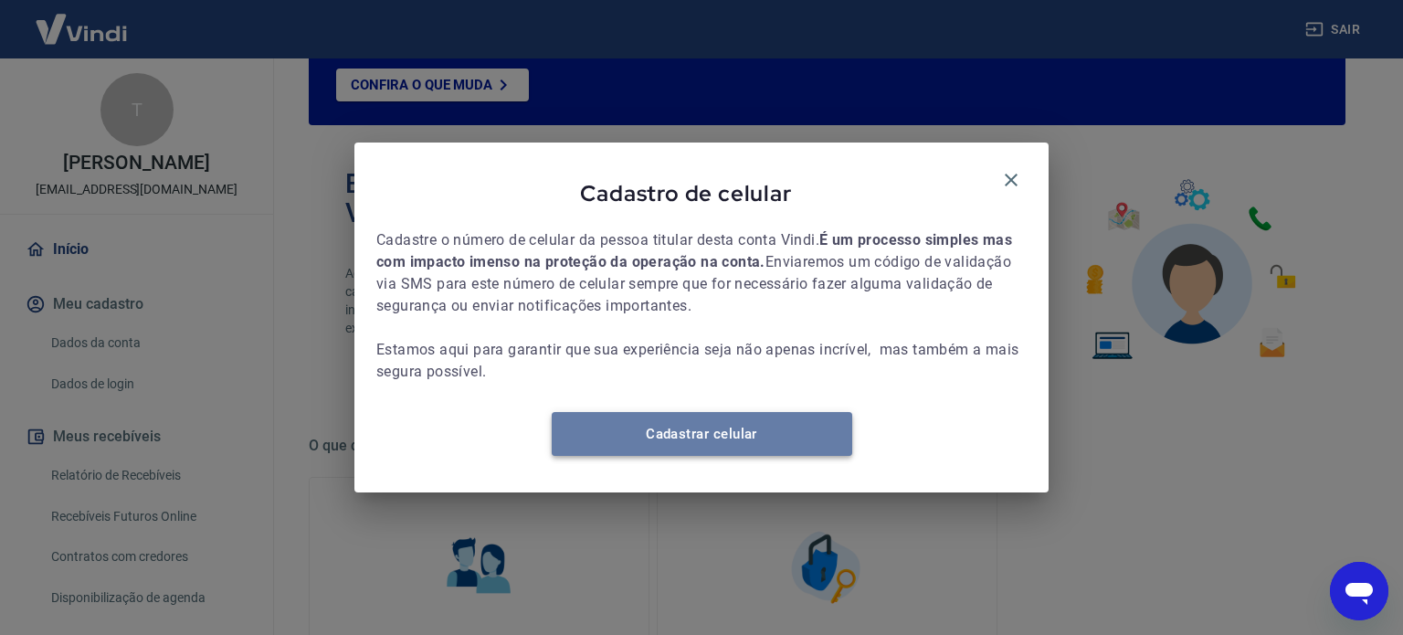
click at [692, 454] on link "Cadastrar celular" at bounding box center [702, 434] width 300 height 44
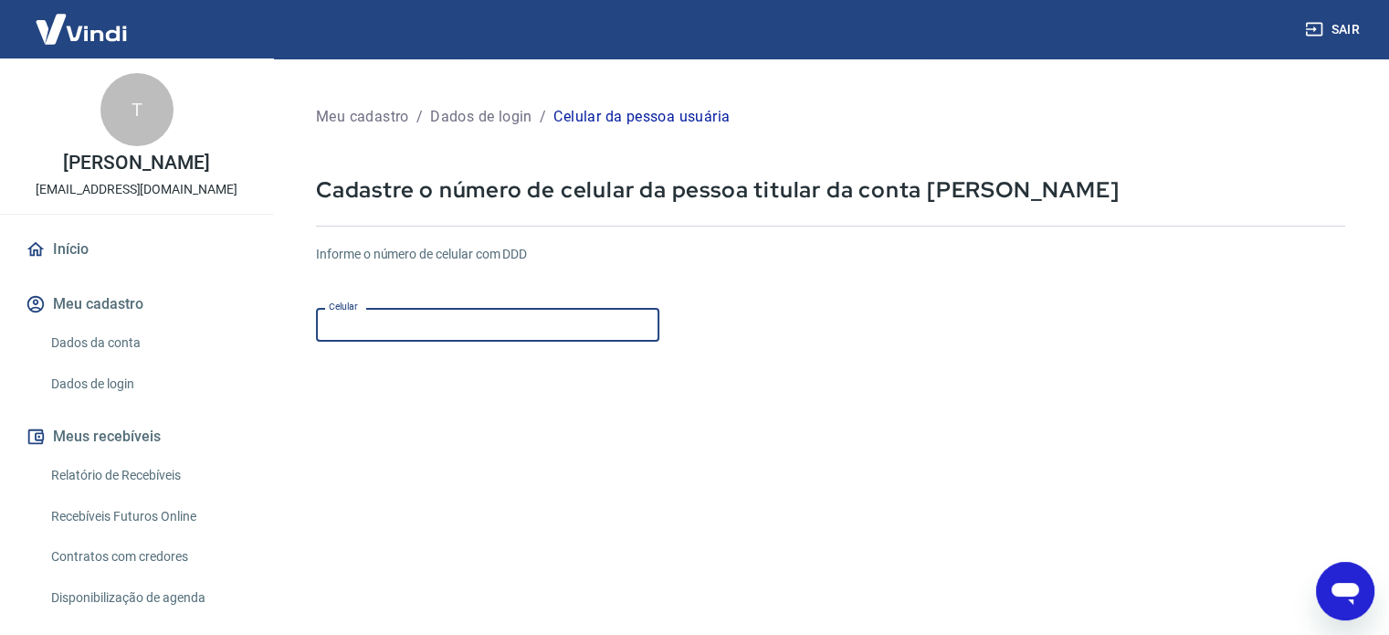
click at [511, 331] on input "Celular" at bounding box center [487, 325] width 343 height 34
type input "[PHONE_NUMBER]"
click at [718, 458] on form "Informe o número de celular com DDD Celular [PHONE_NUMBER] Celular Continuar Ca…" at bounding box center [830, 497] width 1029 height 534
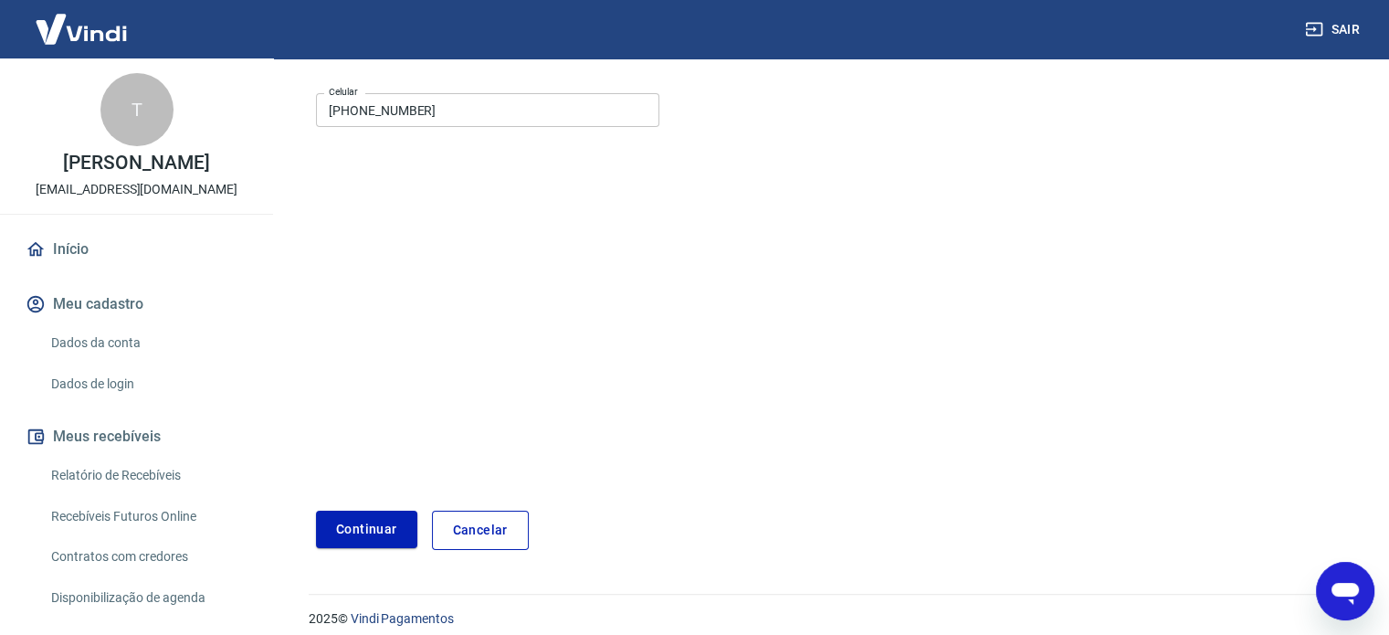
scroll to position [229, 0]
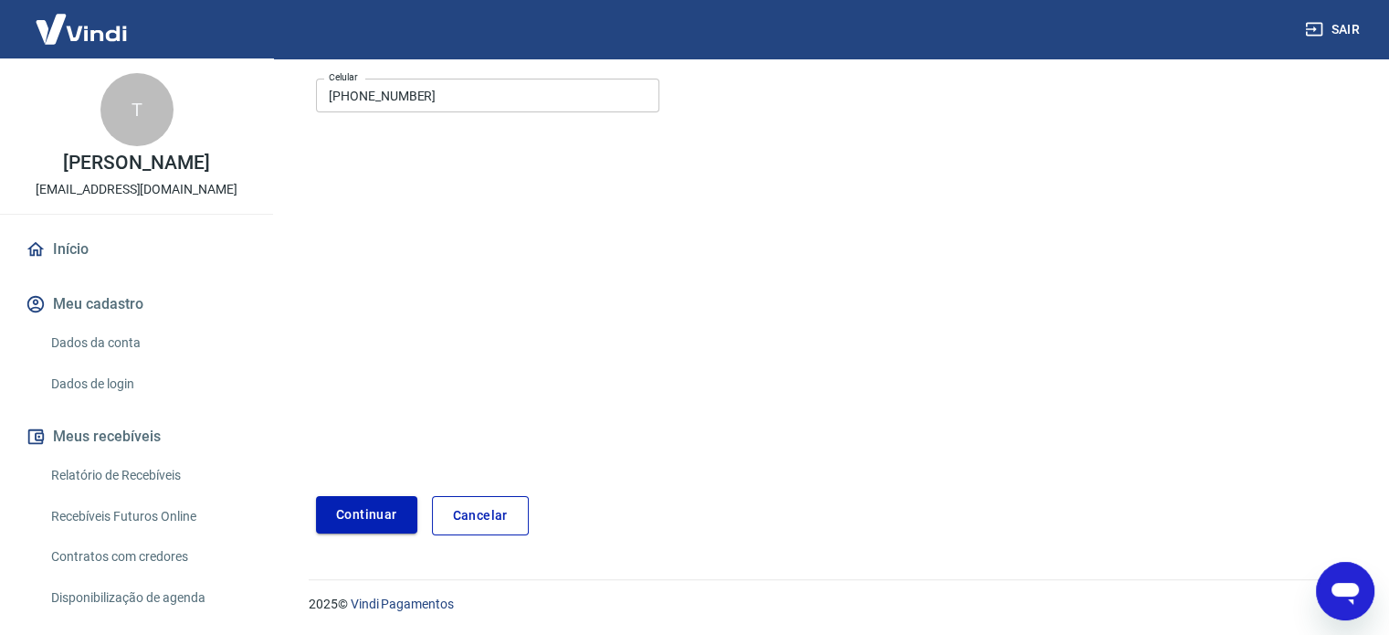
click at [373, 511] on button "Continuar" at bounding box center [366, 514] width 101 height 37
